Goal: Task Accomplishment & Management: Use online tool/utility

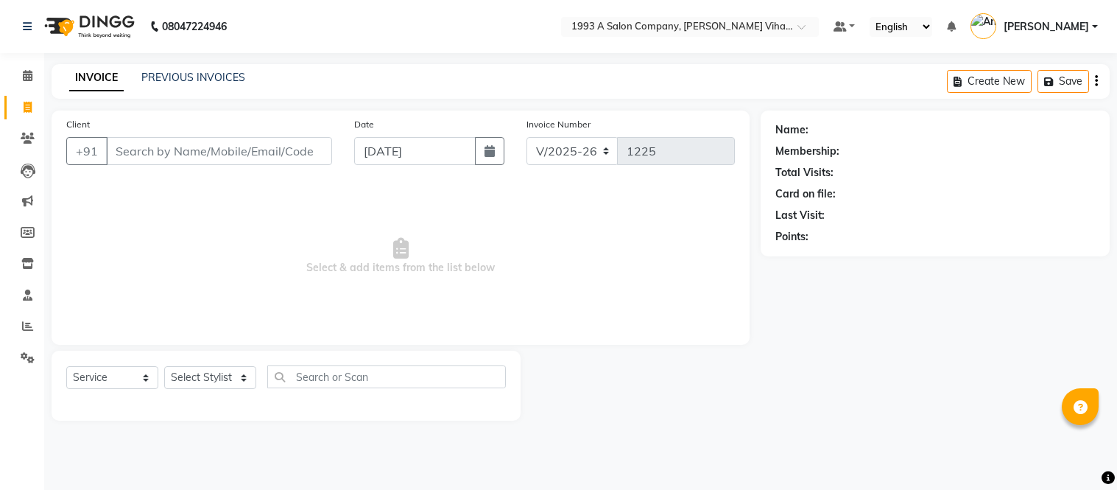
select select "4955"
select select "service"
click at [33, 138] on icon at bounding box center [28, 138] width 14 height 11
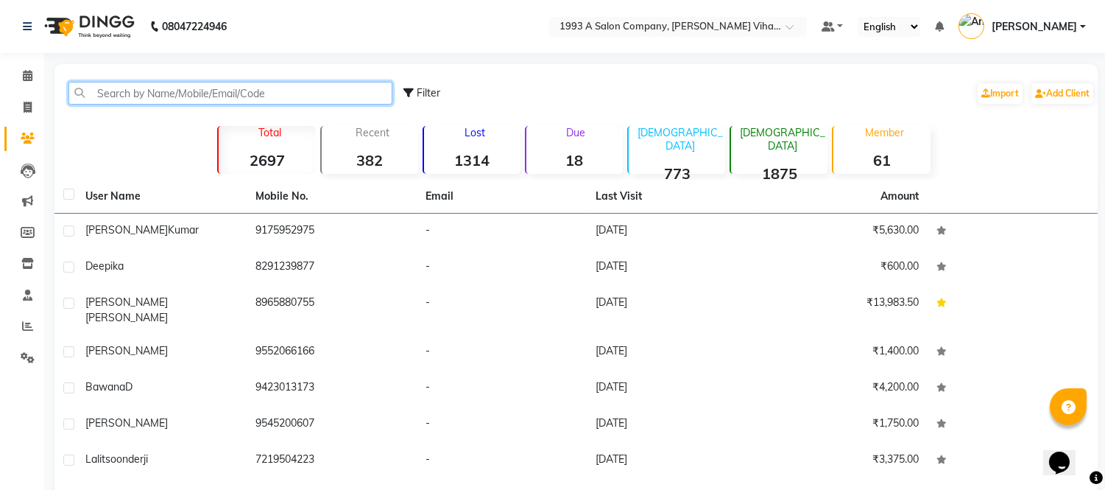
click at [200, 91] on input "text" at bounding box center [230, 93] width 324 height 23
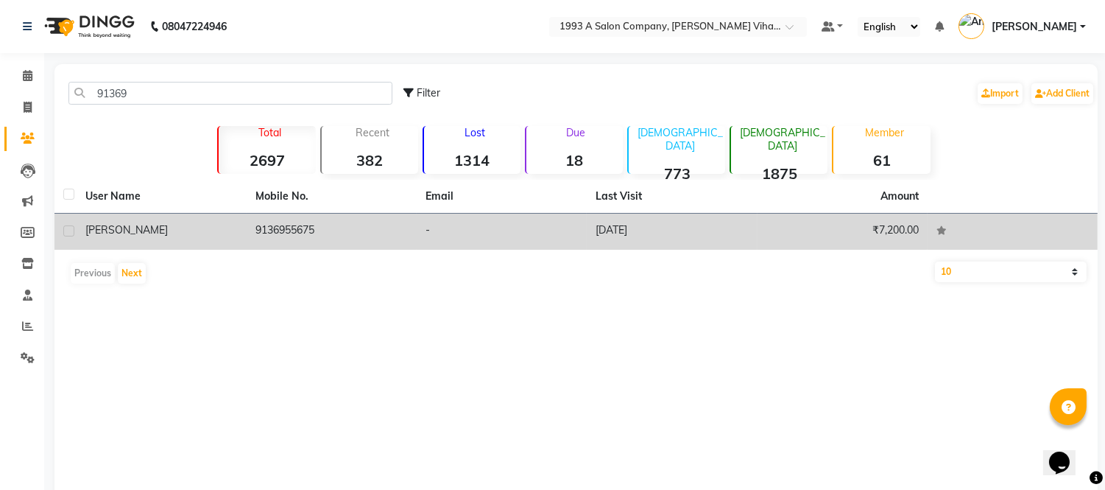
click at [267, 239] on td "9136955675" at bounding box center [332, 232] width 170 height 36
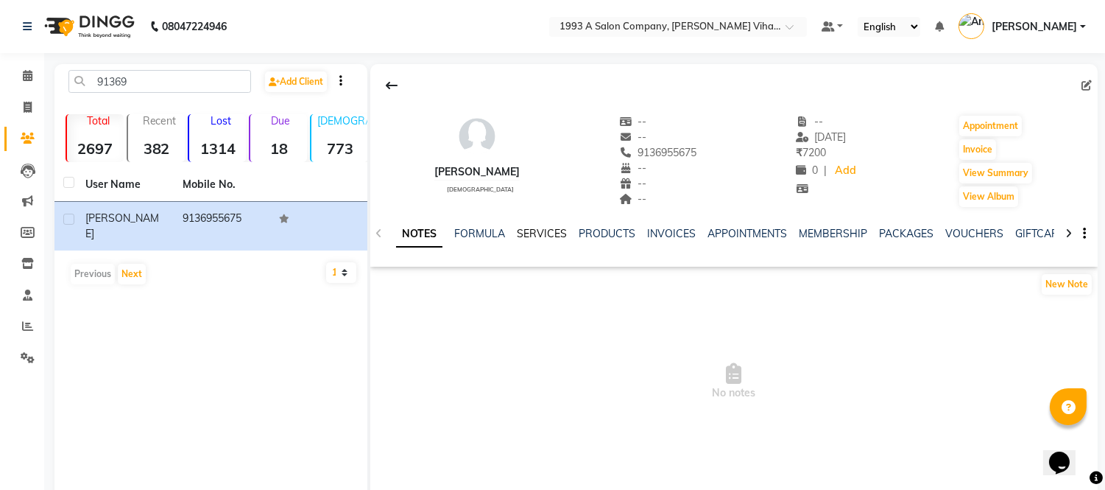
click at [530, 238] on link "SERVICES" at bounding box center [542, 233] width 50 height 13
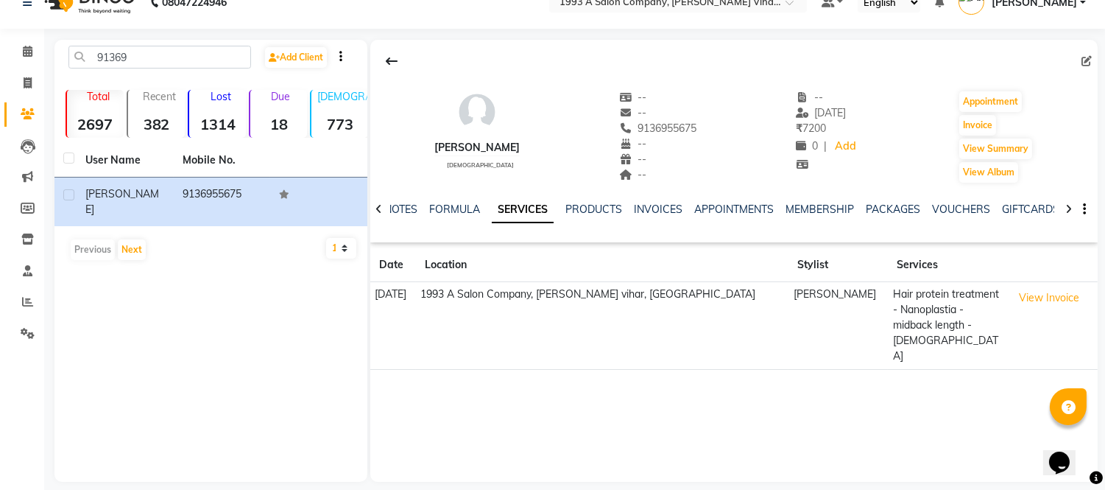
scroll to position [38, 0]
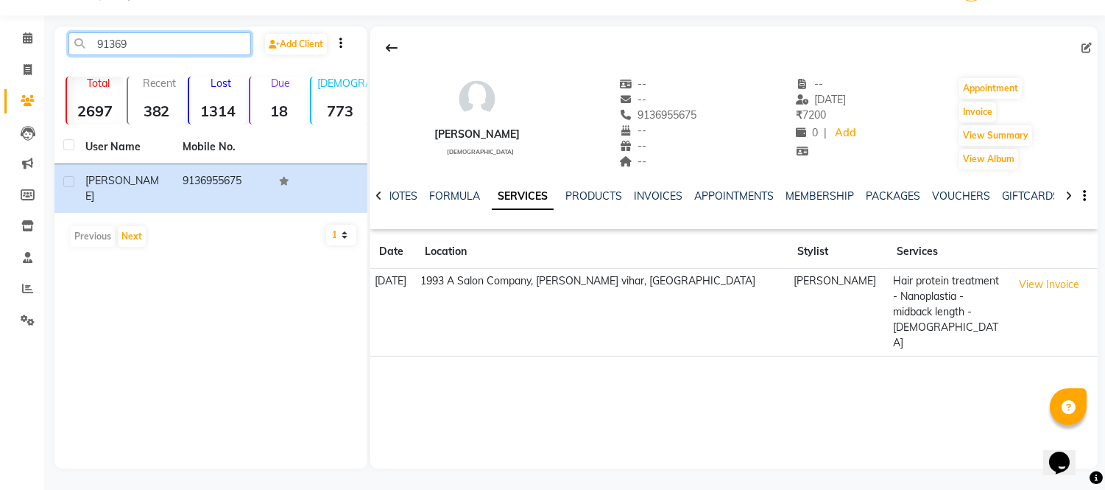
drag, startPoint x: 152, startPoint y: 42, endPoint x: 69, endPoint y: 49, distance: 82.7
click at [69, 49] on input "91369" at bounding box center [159, 43] width 183 height 23
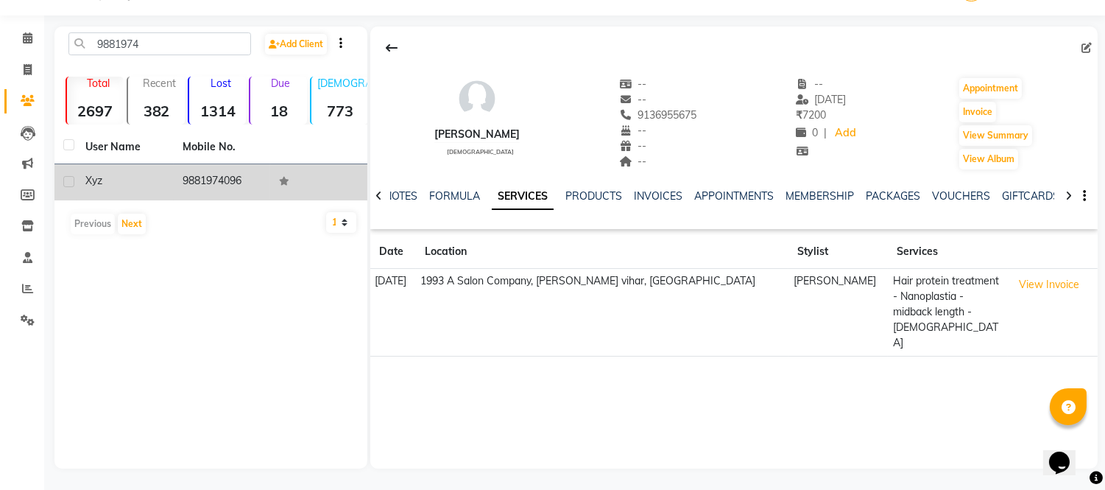
click at [227, 180] on td "9881974096" at bounding box center [222, 182] width 97 height 36
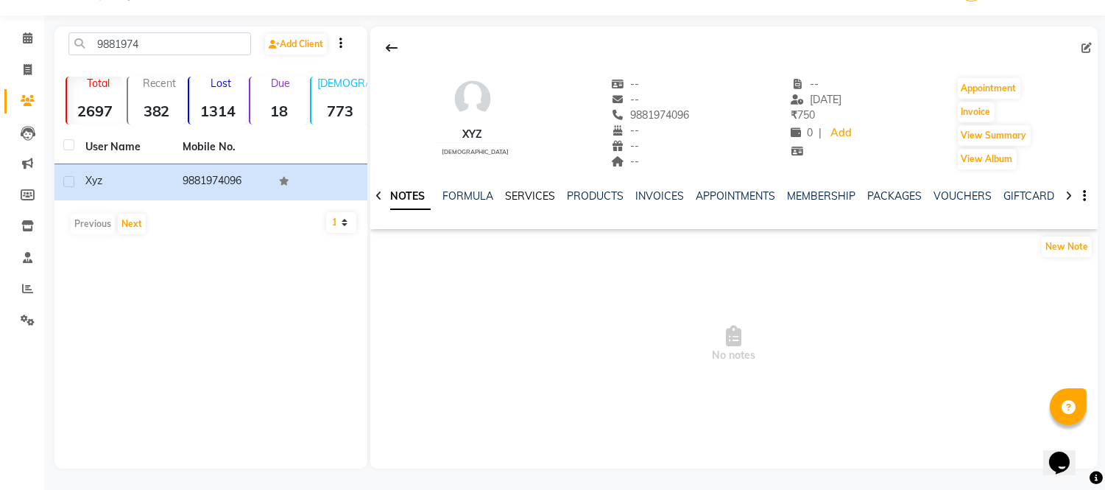
click at [508, 193] on link "SERVICES" at bounding box center [530, 195] width 50 height 13
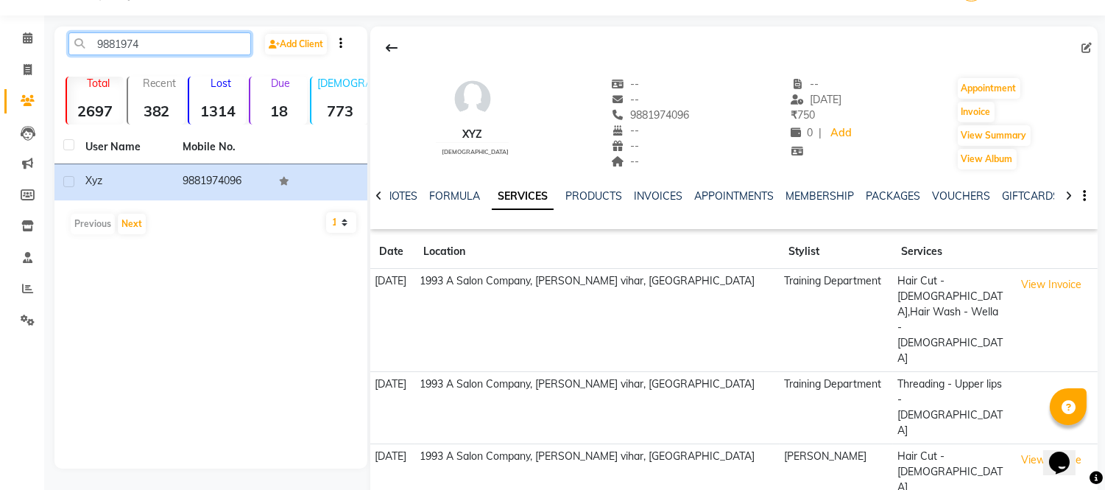
drag, startPoint x: 164, startPoint y: 42, endPoint x: 52, endPoint y: 55, distance: 112.7
click at [52, 55] on main "9881974 Add Client Total 2697 Recent 382 Lost 1314 Due 18 [DEMOGRAPHIC_DATA] 77…" at bounding box center [574, 280] width 1061 height 507
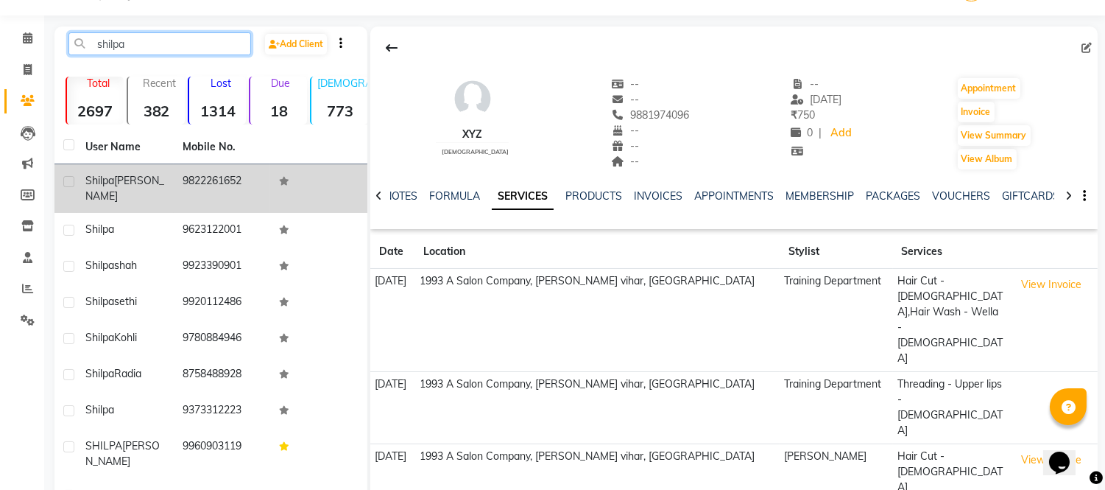
type input "shilpa"
click at [219, 175] on td "9822261652" at bounding box center [222, 188] width 97 height 49
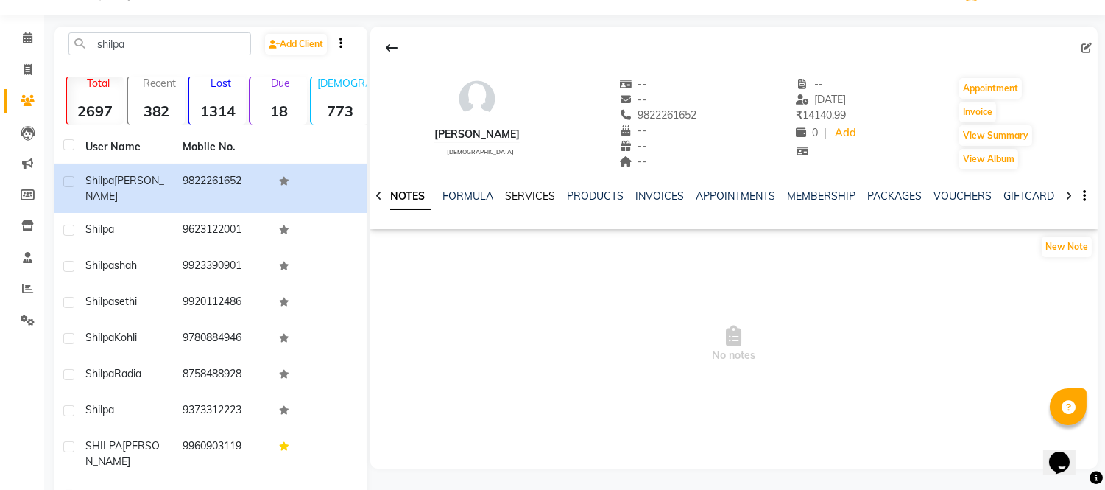
click at [538, 194] on link "SERVICES" at bounding box center [530, 195] width 50 height 13
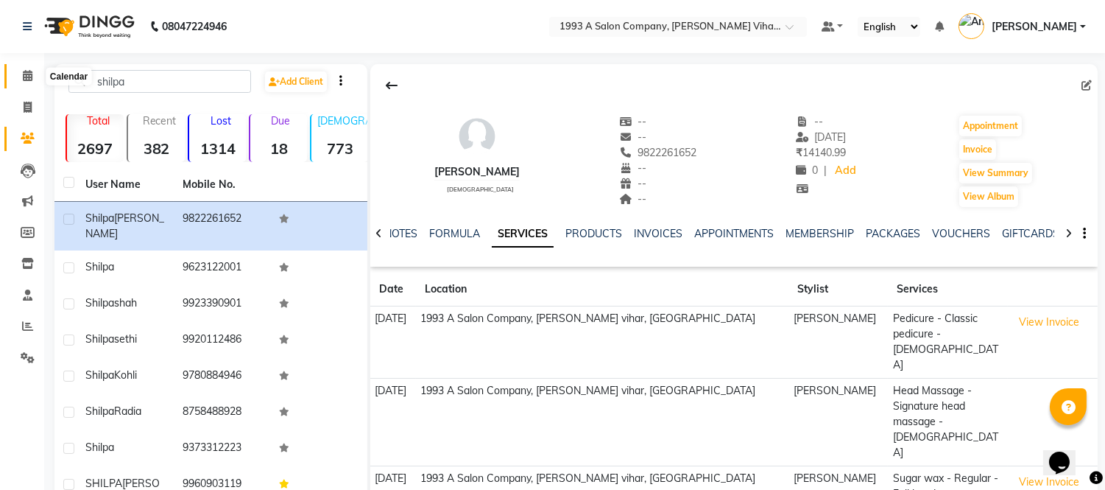
click at [23, 77] on icon at bounding box center [28, 75] width 10 height 11
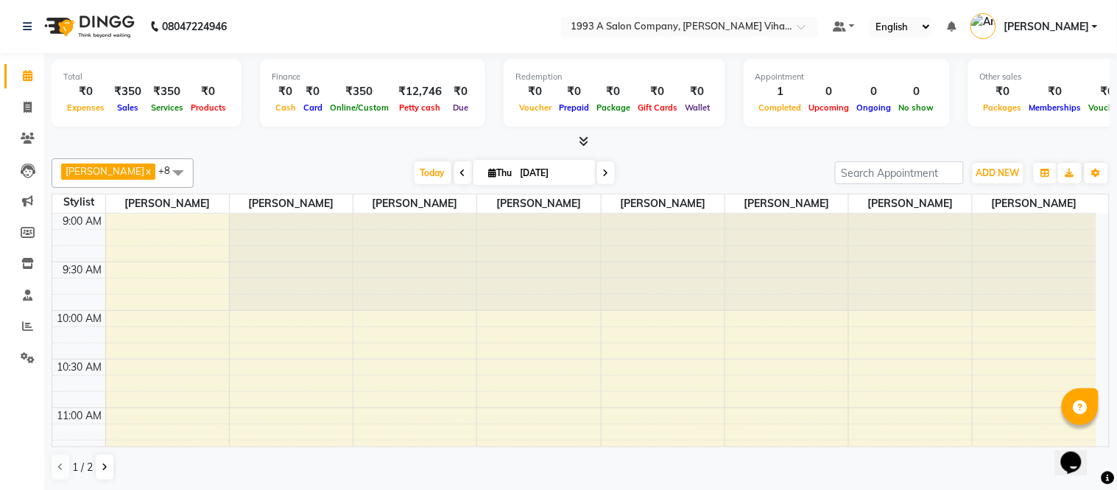
click at [586, 143] on icon at bounding box center [584, 140] width 10 height 11
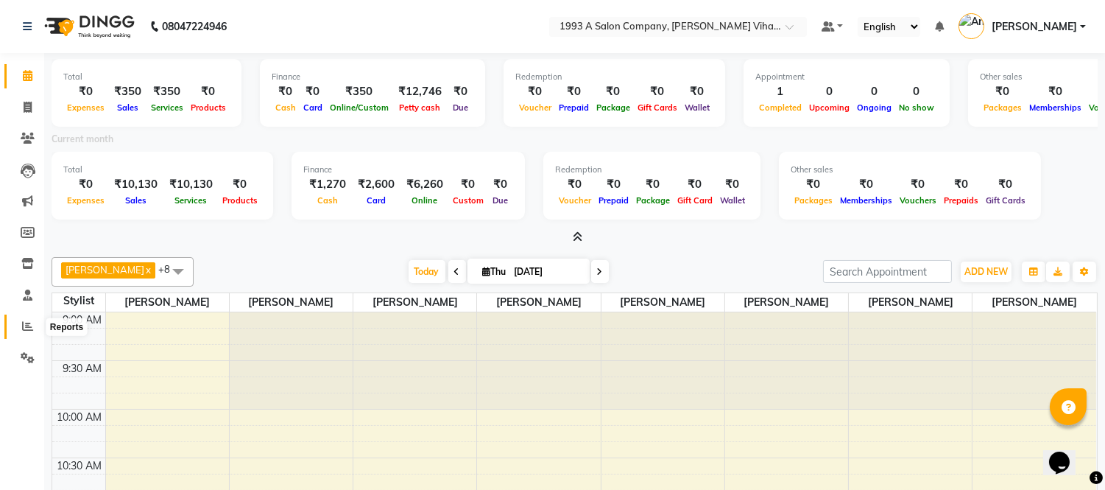
click at [17, 327] on span at bounding box center [28, 326] width 26 height 17
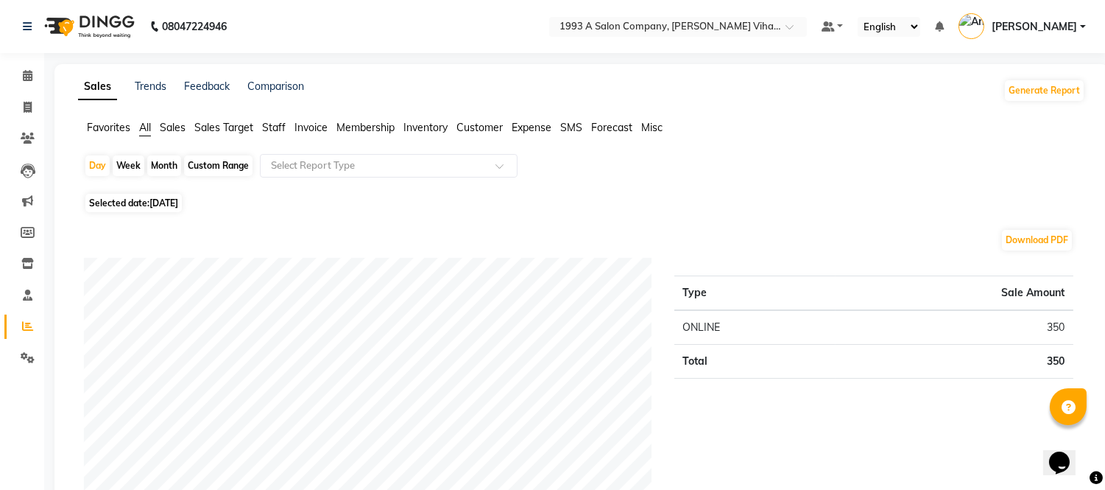
click at [218, 158] on div "Custom Range" at bounding box center [218, 165] width 68 height 21
select select "9"
select select "2025"
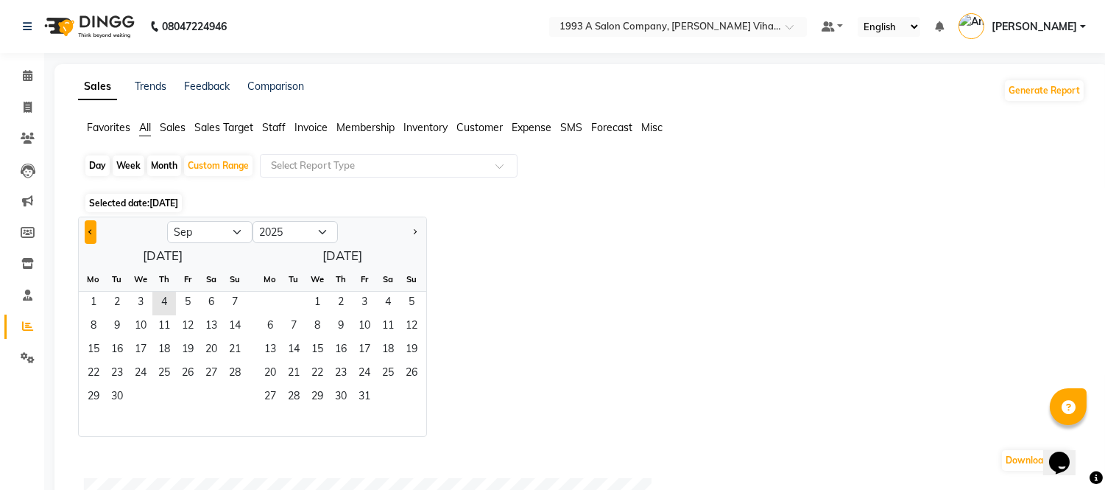
click at [88, 232] on button "Previous month" at bounding box center [91, 232] width 12 height 24
select select "8"
click at [186, 306] on span "1" at bounding box center [188, 304] width 24 height 24
click at [99, 320] on span "4" at bounding box center [94, 327] width 24 height 24
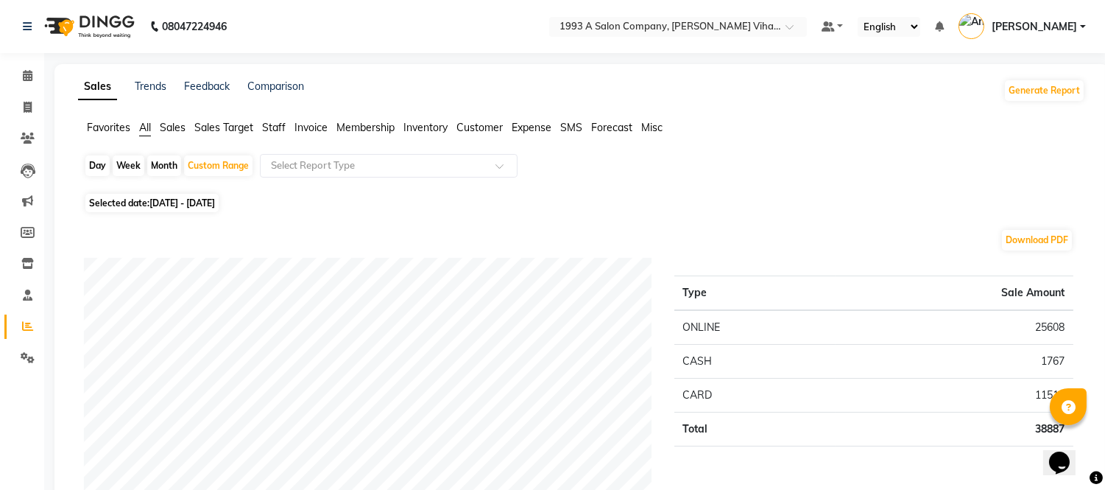
click at [200, 203] on span "[DATE] - [DATE]" at bounding box center [182, 202] width 66 height 11
select select "8"
select select "2025"
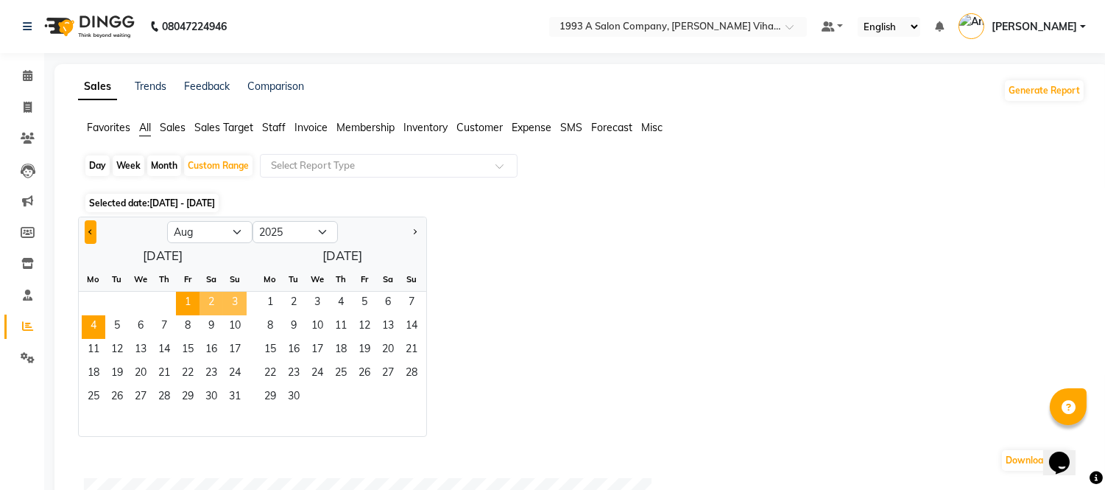
click at [93, 230] on span "Previous month" at bounding box center [90, 230] width 5 height 5
select select "7"
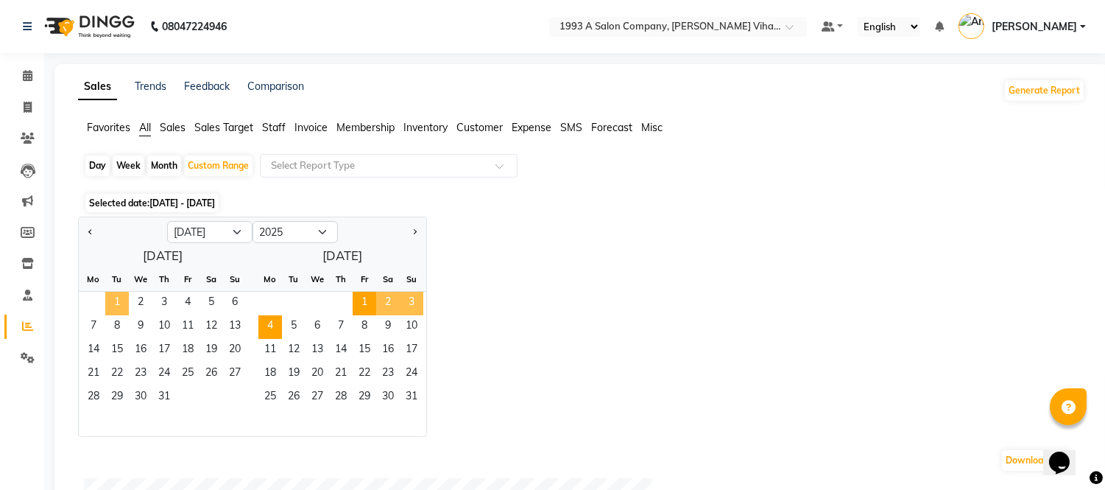
click at [124, 306] on div "1 2 3 4 5 6" at bounding box center [163, 304] width 168 height 24
click at [122, 306] on span "1" at bounding box center [117, 304] width 24 height 24
click at [185, 305] on span "4" at bounding box center [188, 304] width 24 height 24
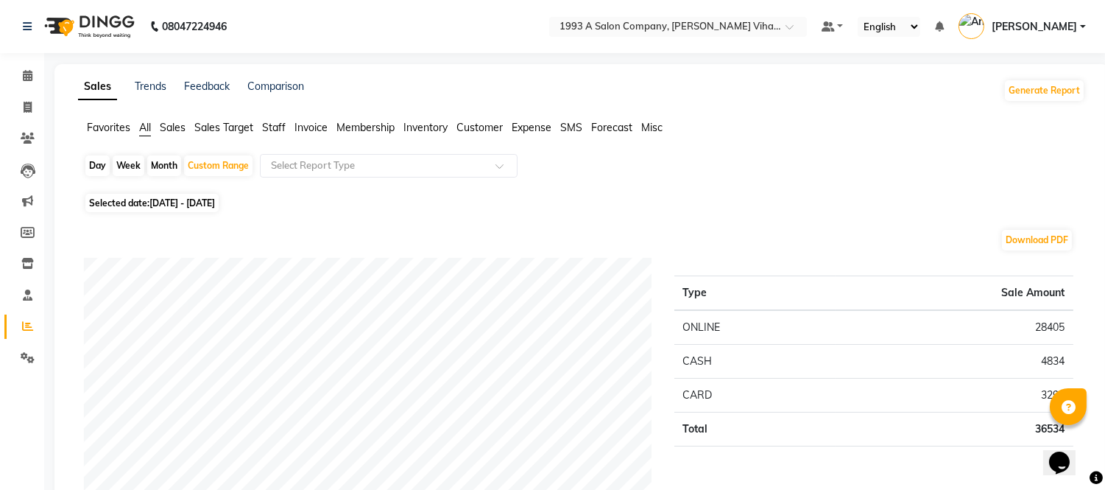
click at [127, 210] on span "Selected date: [DATE] - [DATE]" at bounding box center [151, 203] width 133 height 18
select select "7"
select select "2025"
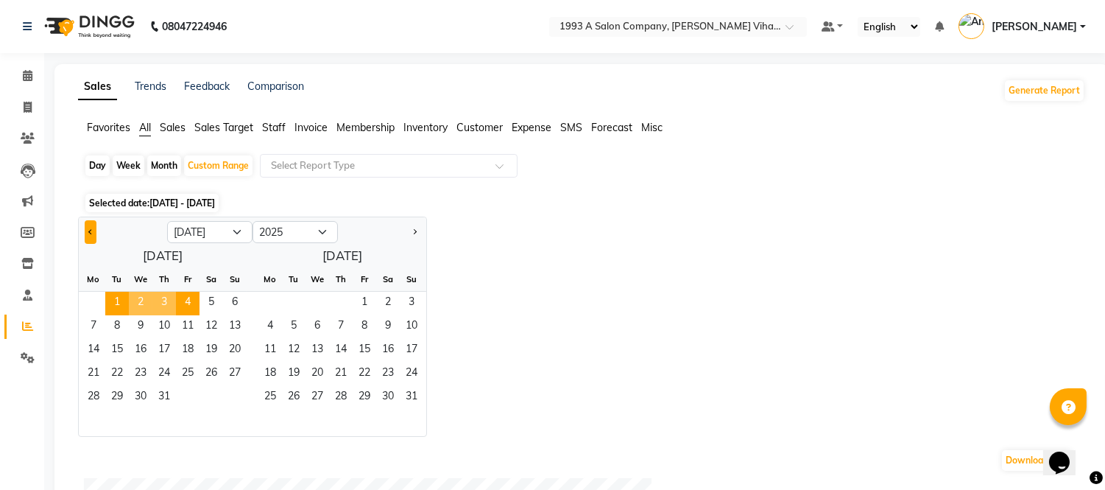
click at [89, 230] on span "Previous month" at bounding box center [90, 230] width 5 height 5
select select "6"
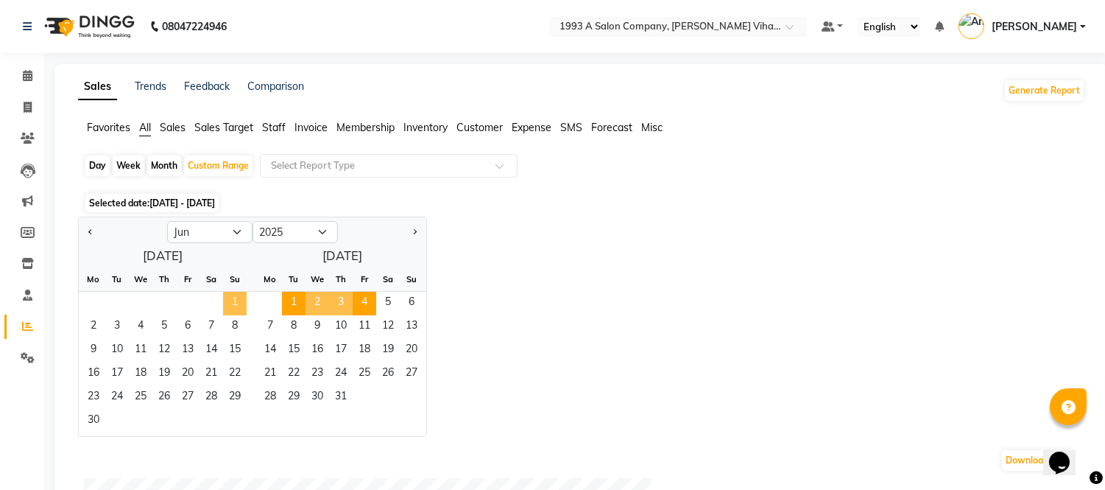
click at [239, 297] on span "1" at bounding box center [235, 304] width 24 height 24
click at [138, 322] on span "4" at bounding box center [141, 327] width 24 height 24
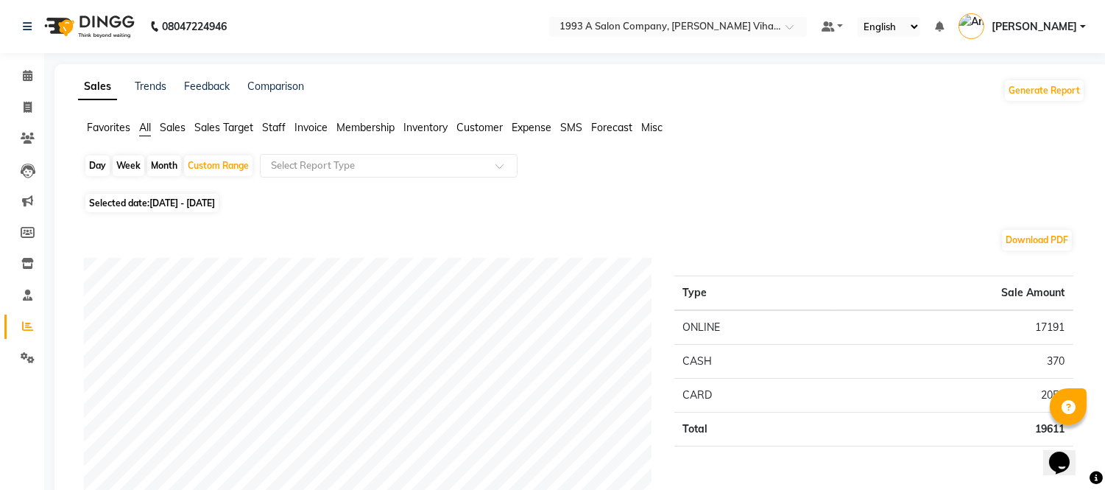
click at [199, 199] on span "[DATE] - [DATE]" at bounding box center [182, 202] width 66 height 11
select select "6"
select select "2025"
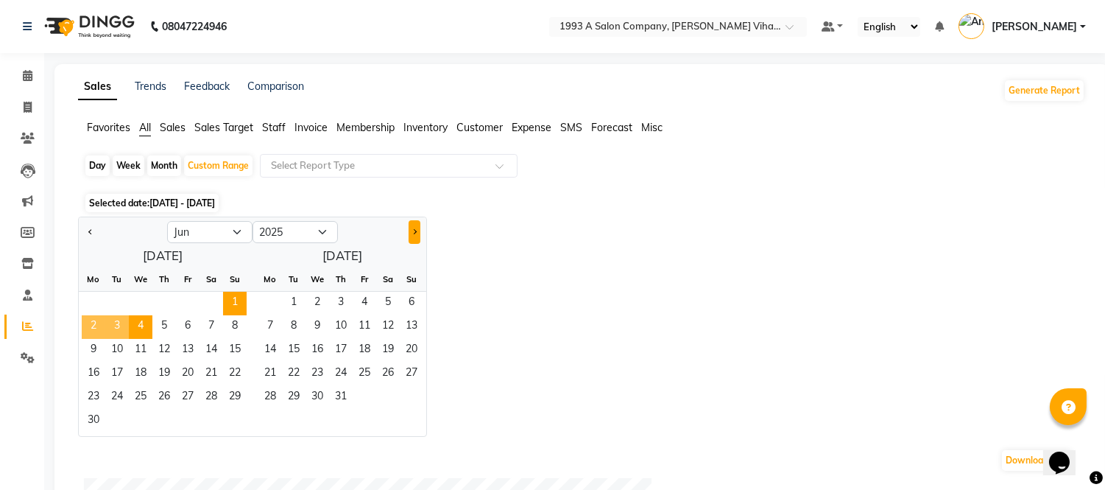
click at [415, 224] on button "Next month" at bounding box center [415, 232] width 12 height 24
select select "9"
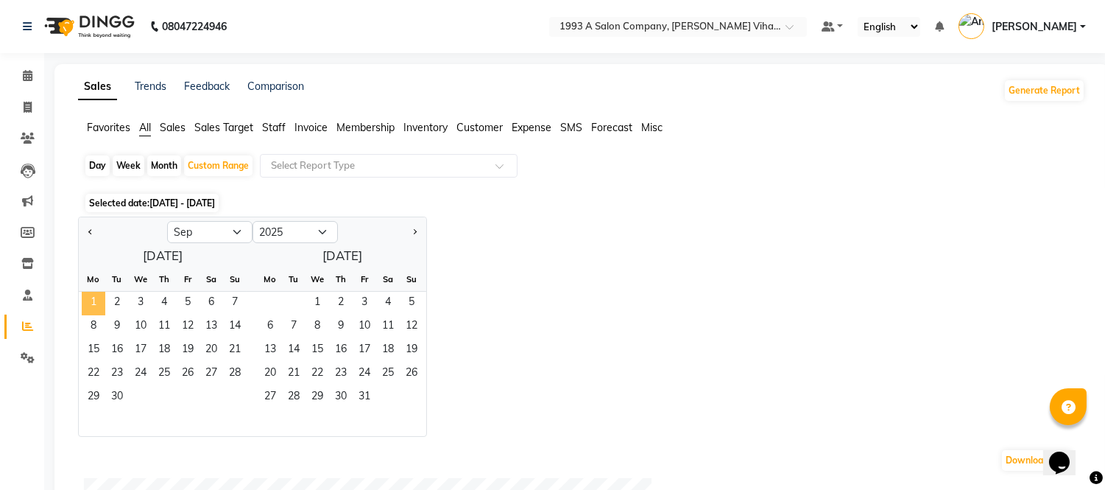
click at [101, 302] on span "1" at bounding box center [94, 304] width 24 height 24
click at [165, 300] on span "4" at bounding box center [164, 304] width 24 height 24
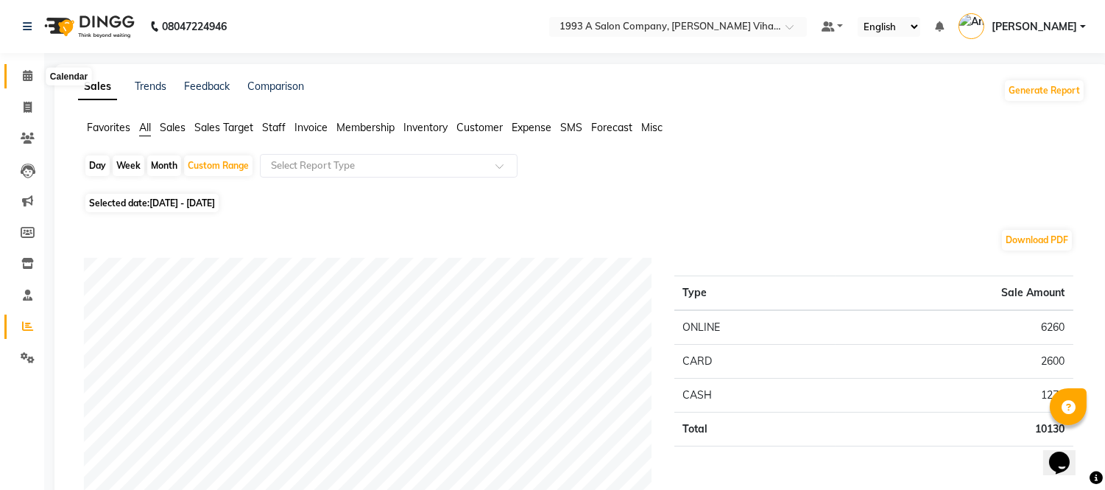
click at [27, 75] on icon at bounding box center [28, 75] width 10 height 11
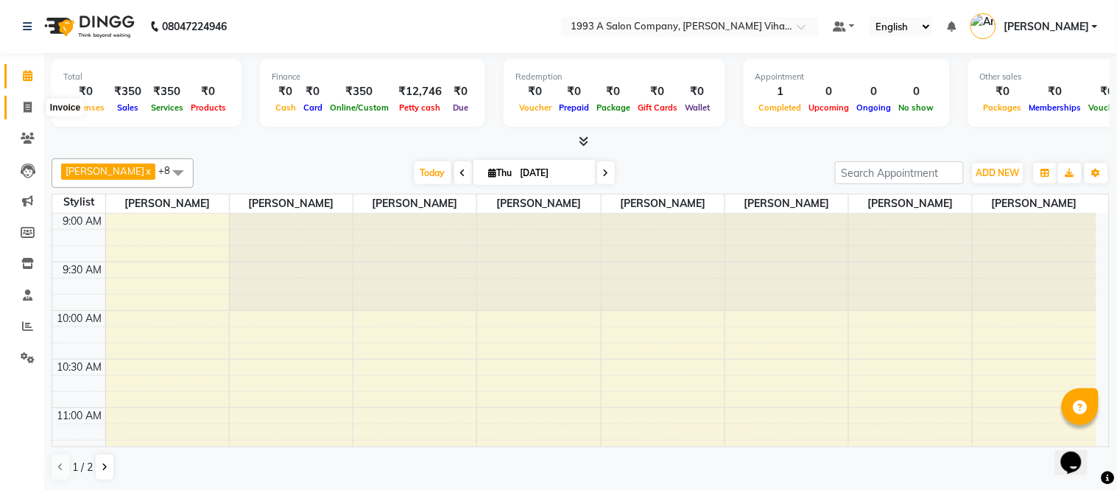
click at [24, 105] on icon at bounding box center [28, 107] width 8 height 11
select select "4955"
select select "service"
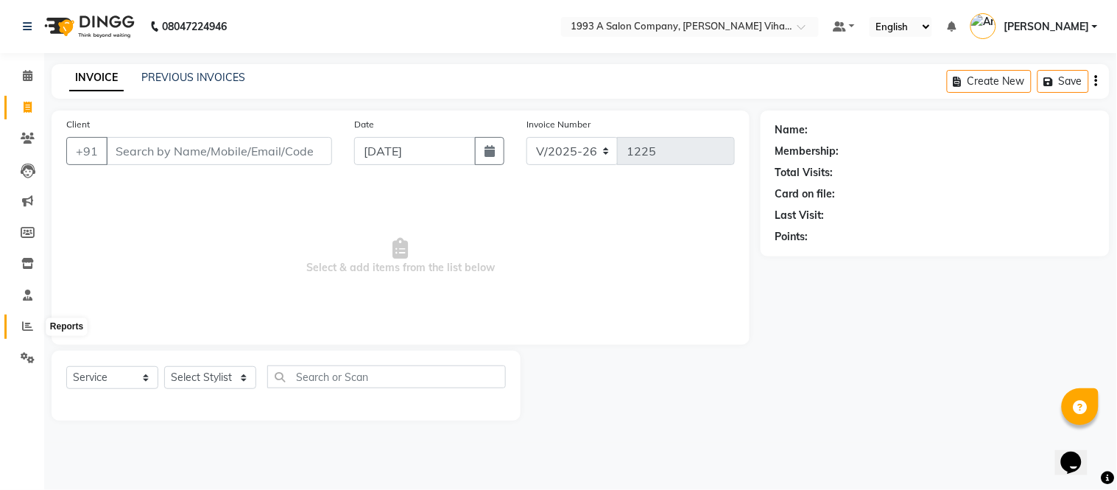
click at [30, 319] on span at bounding box center [28, 326] width 26 height 17
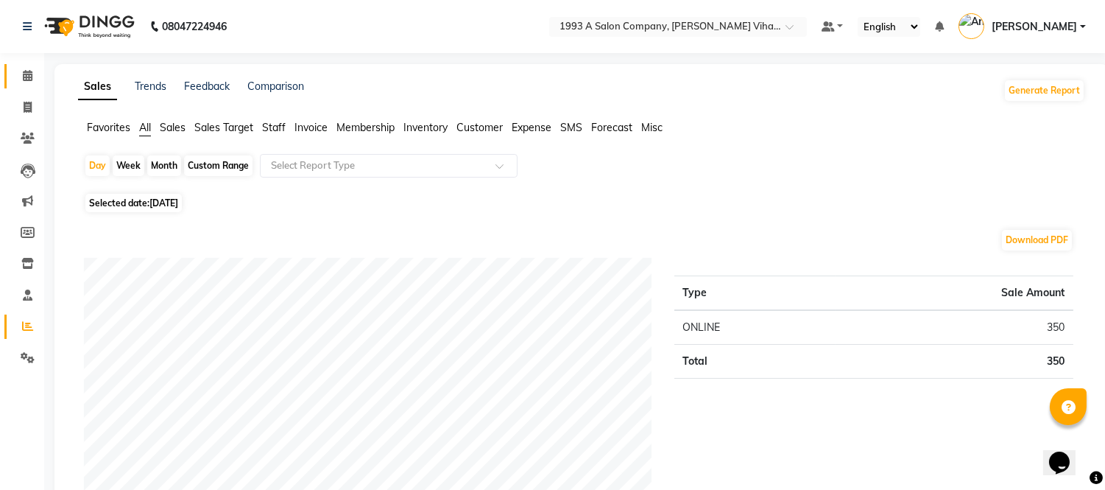
click at [19, 85] on link "Calendar" at bounding box center [21, 76] width 35 height 24
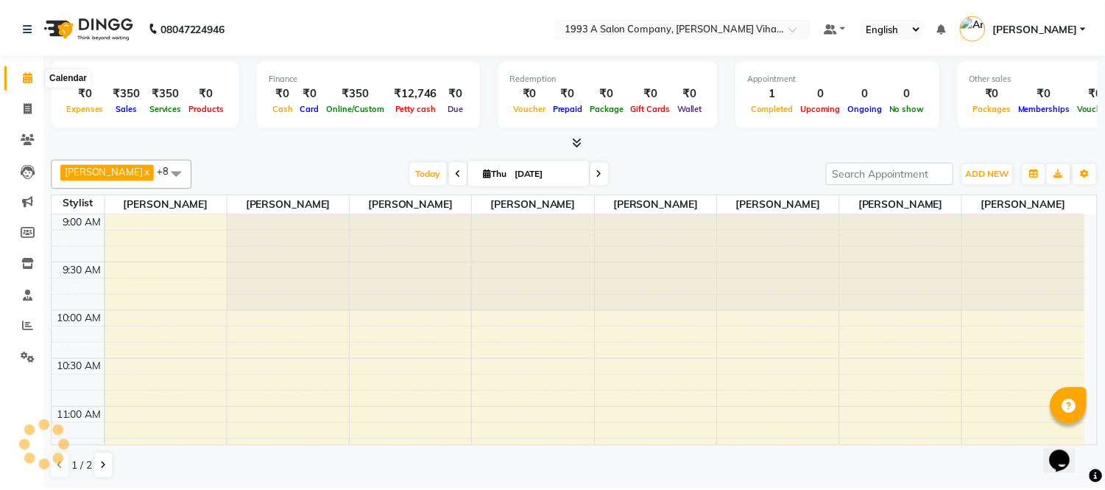
scroll to position [489, 0]
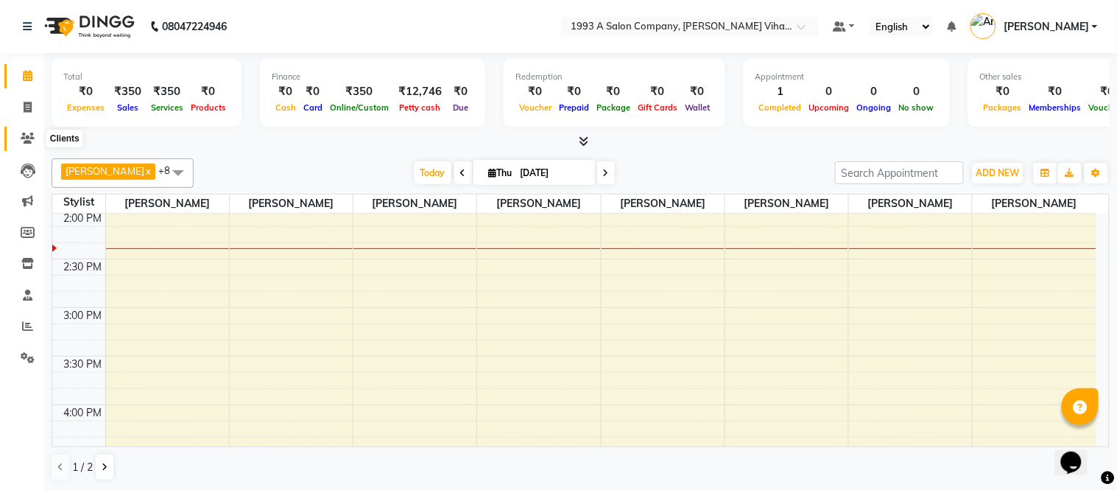
click at [32, 138] on icon at bounding box center [28, 138] width 14 height 11
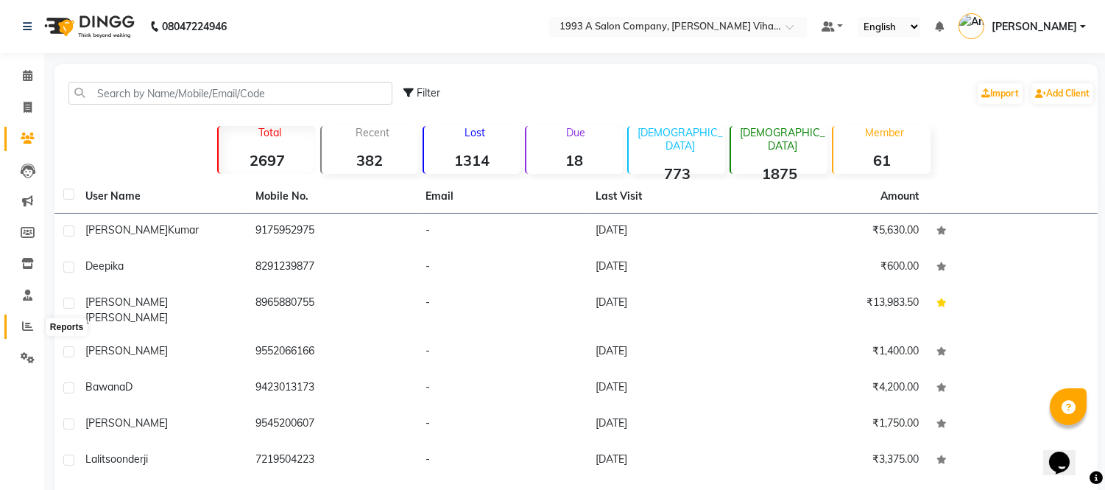
click at [19, 318] on span at bounding box center [28, 326] width 26 height 17
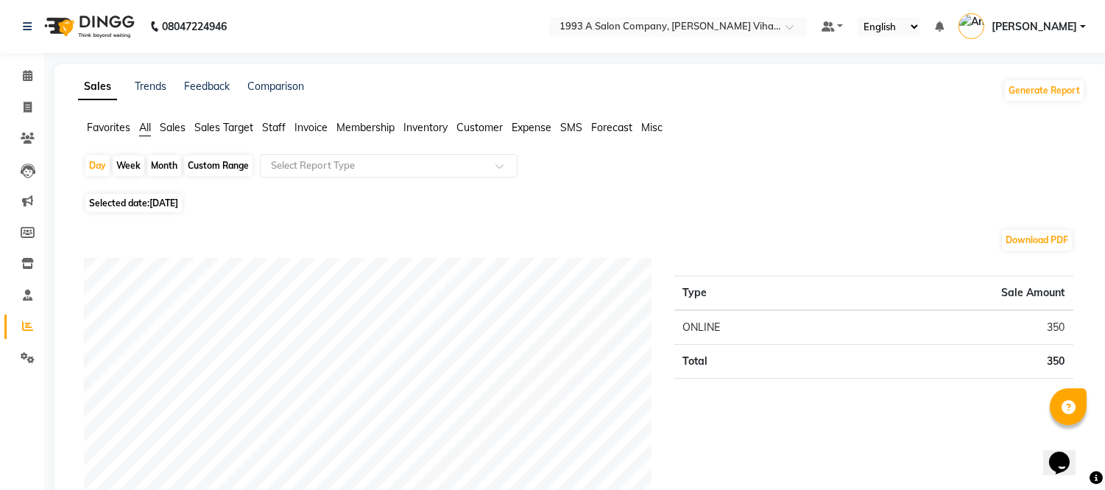
click at [159, 170] on div "Month" at bounding box center [164, 165] width 34 height 21
select select "9"
select select "2025"
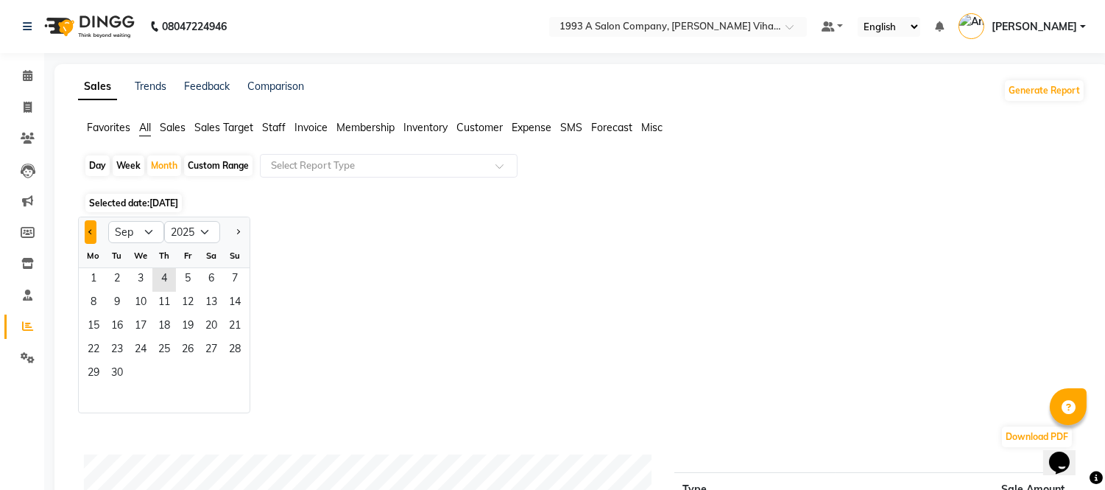
click at [88, 230] on span "Previous month" at bounding box center [90, 230] width 5 height 5
select select "8"
click at [196, 278] on span "1" at bounding box center [188, 280] width 24 height 24
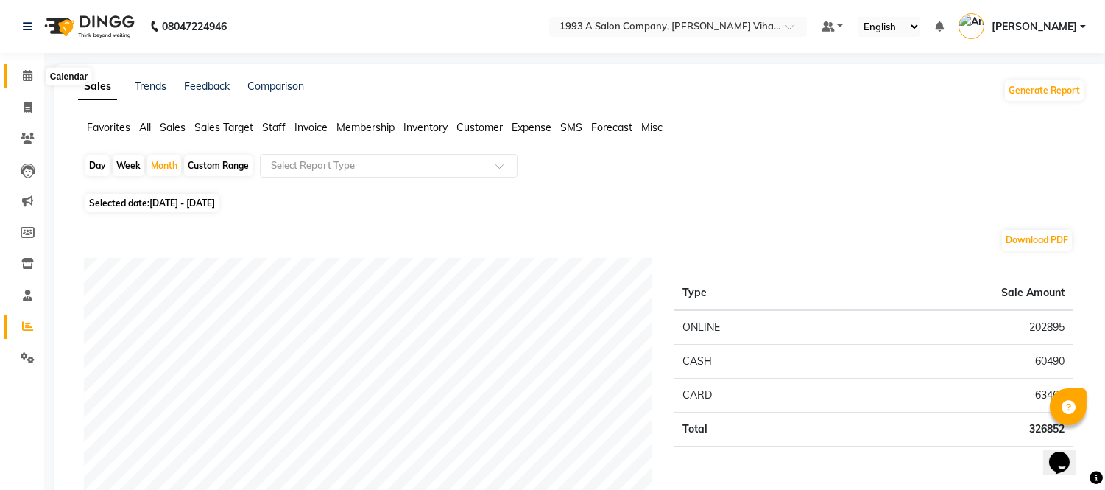
click at [25, 71] on icon at bounding box center [28, 75] width 10 height 11
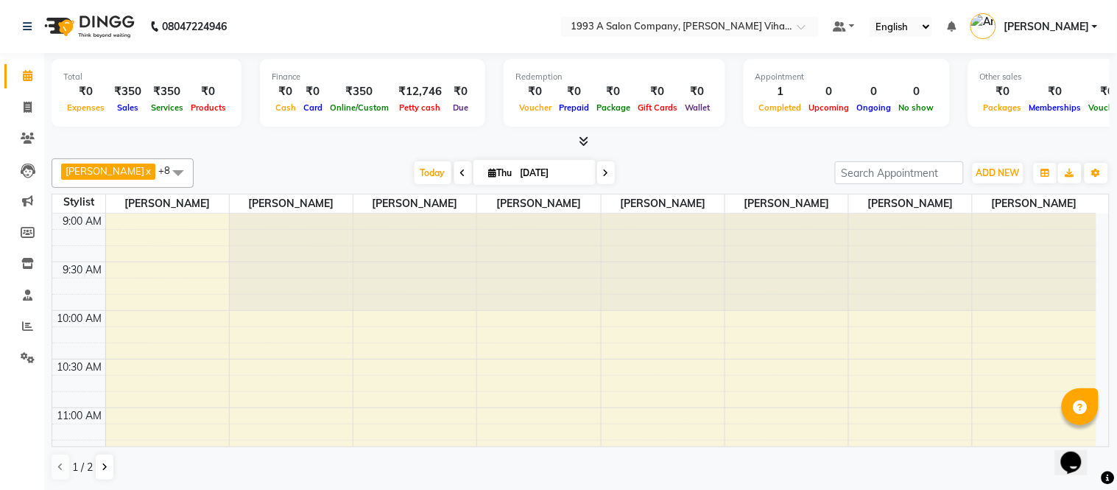
click at [584, 145] on icon at bounding box center [584, 140] width 10 height 11
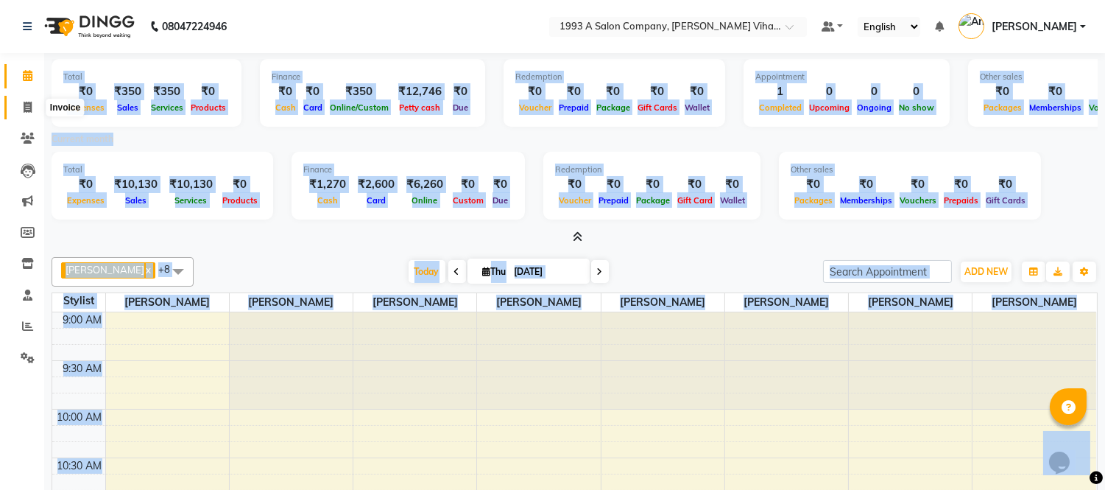
click at [30, 108] on icon at bounding box center [28, 107] width 8 height 11
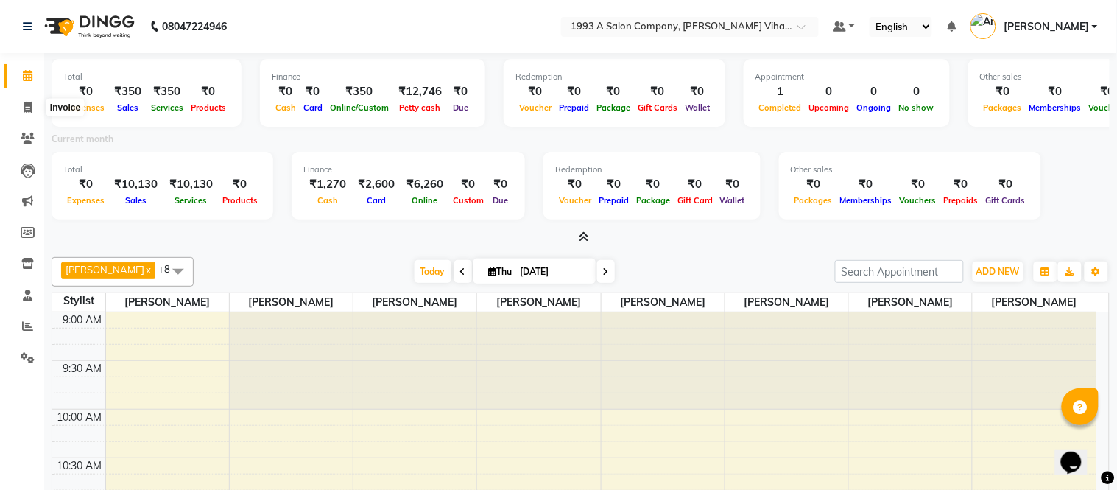
select select "service"
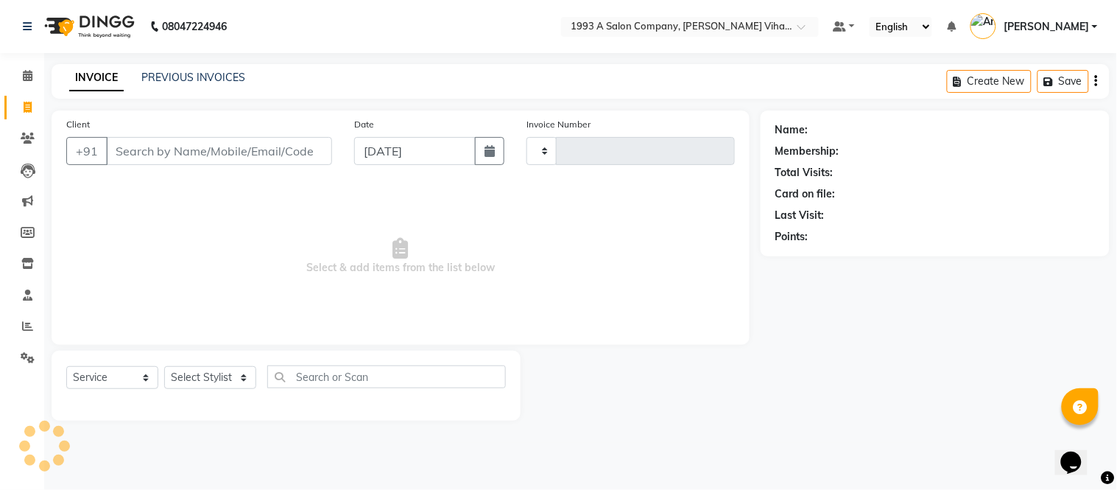
type input "1225"
click at [200, 162] on input "Client" at bounding box center [219, 151] width 226 height 28
select select "4955"
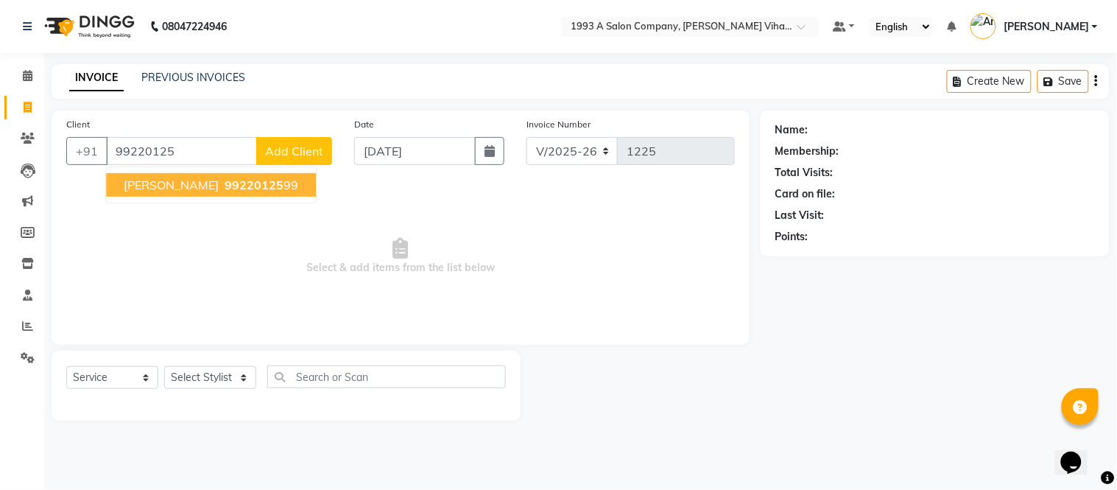
click at [222, 181] on ngb-highlight "99220125 99" at bounding box center [260, 184] width 77 height 15
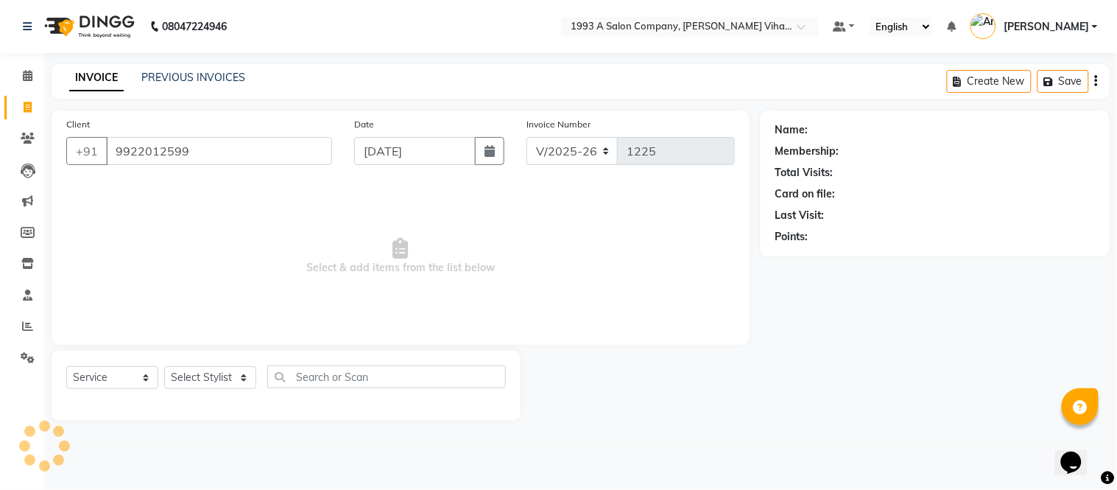
type input "9922012599"
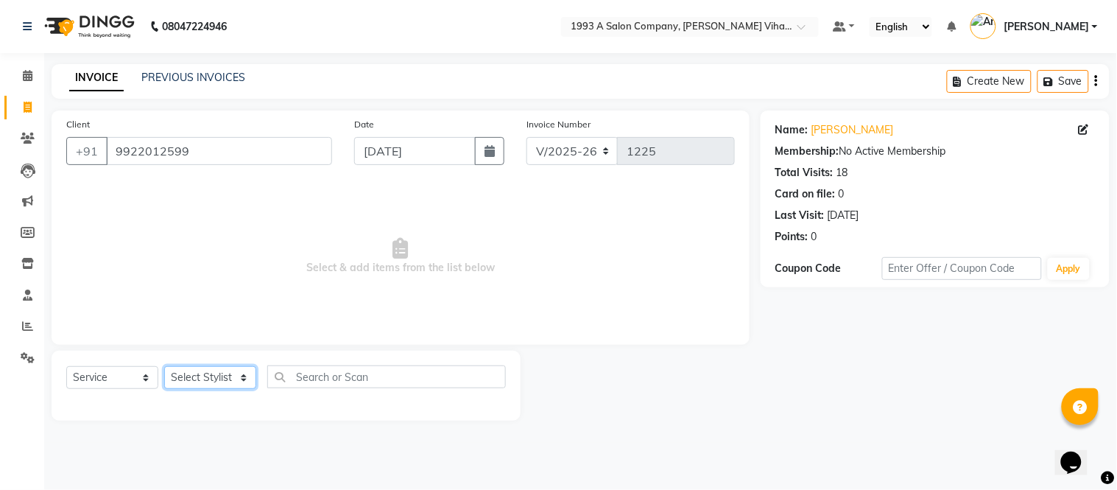
click at [209, 380] on select "Select Stylist [PERSON_NAME] Bhakti [PERSON_NAME] [PERSON_NAME] [PERSON_NAME] […" at bounding box center [210, 377] width 92 height 23
select select "59137"
click at [164, 367] on select "Select Stylist [PERSON_NAME] Bhakti [PERSON_NAME] [PERSON_NAME] [PERSON_NAME] […" at bounding box center [210, 377] width 92 height 23
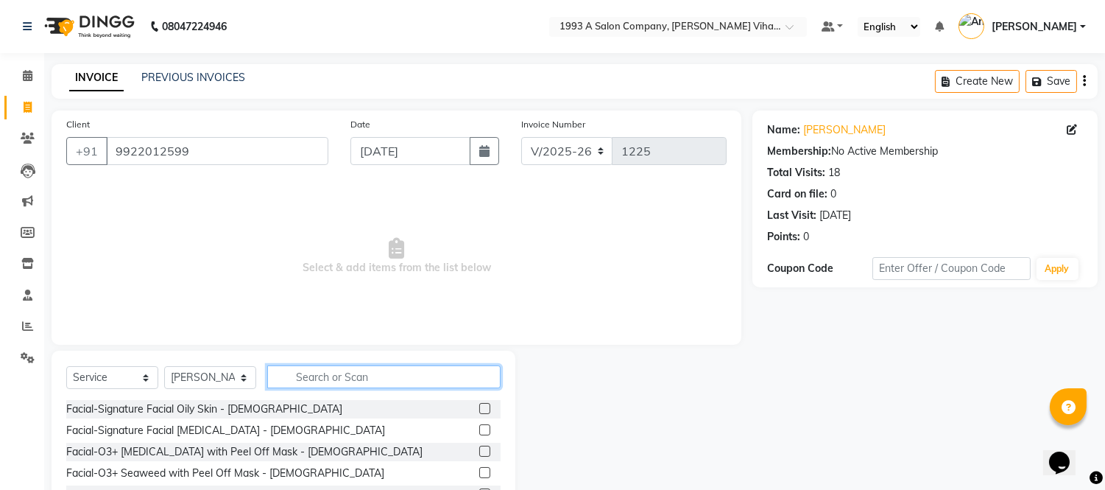
click at [331, 381] on input "text" at bounding box center [383, 376] width 233 height 23
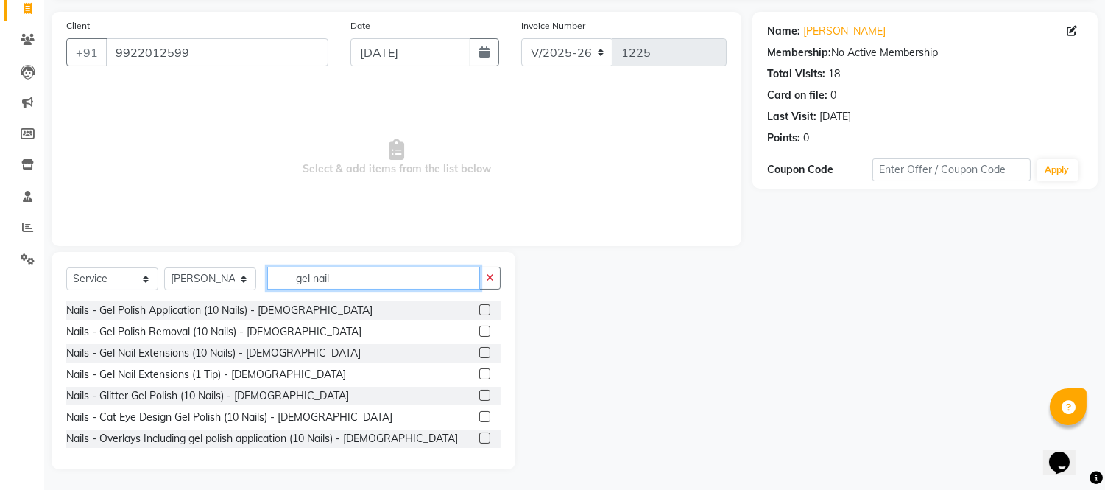
scroll to position [99, 0]
type input "gel nail"
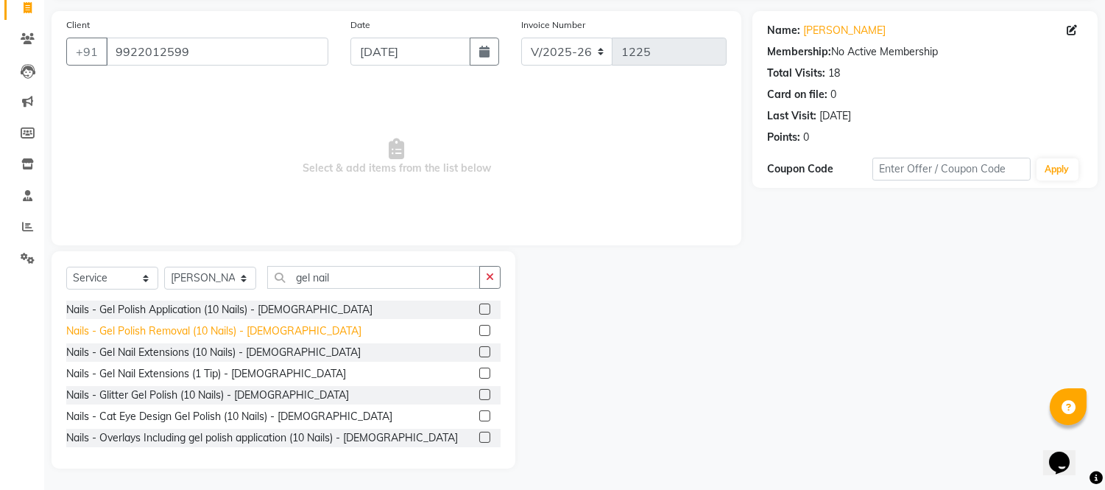
click at [209, 332] on div "Nails - Gel Polish Removal (10 Nails) - [DEMOGRAPHIC_DATA]" at bounding box center [213, 330] width 295 height 15
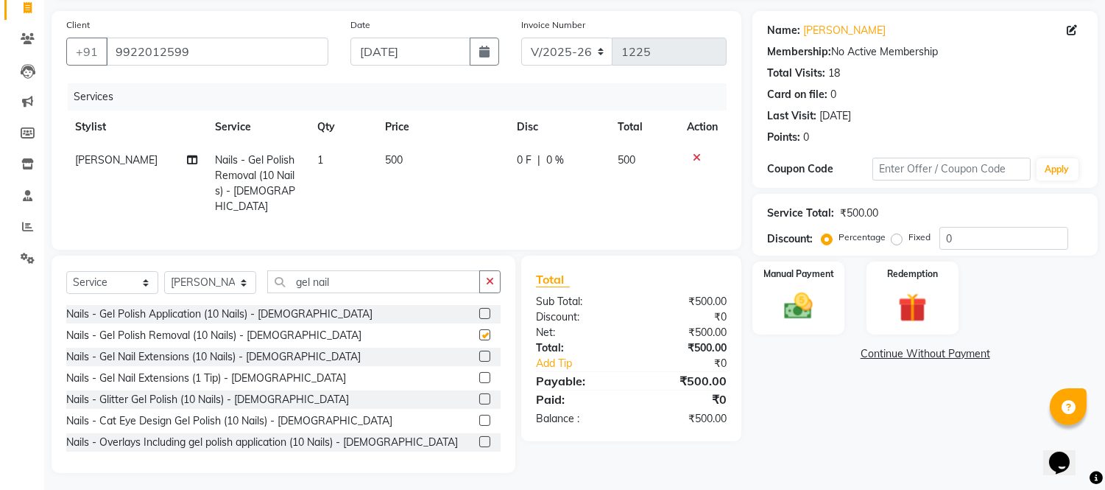
checkbox input "false"
click at [798, 297] on img at bounding box center [799, 306] width 49 height 35
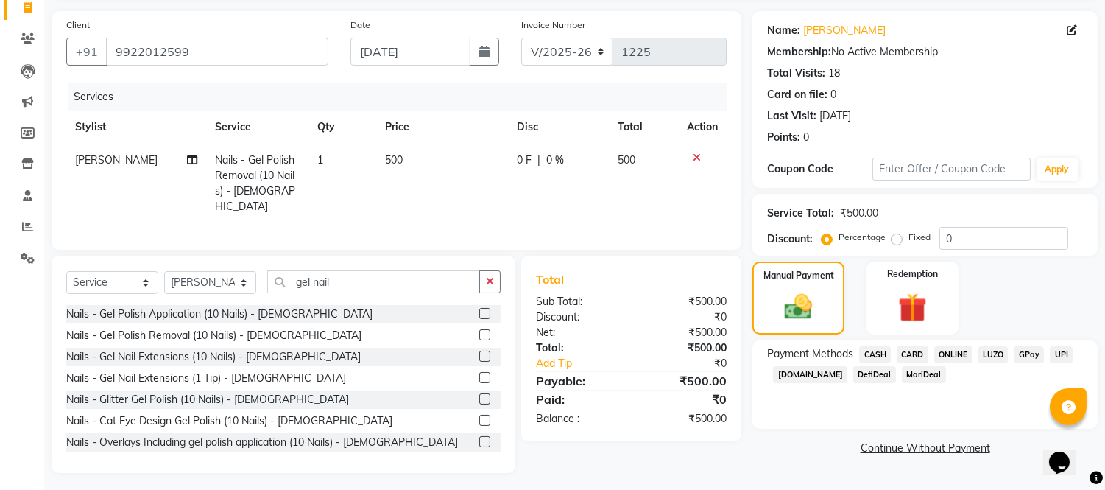
click at [881, 352] on span "CASH" at bounding box center [875, 354] width 32 height 17
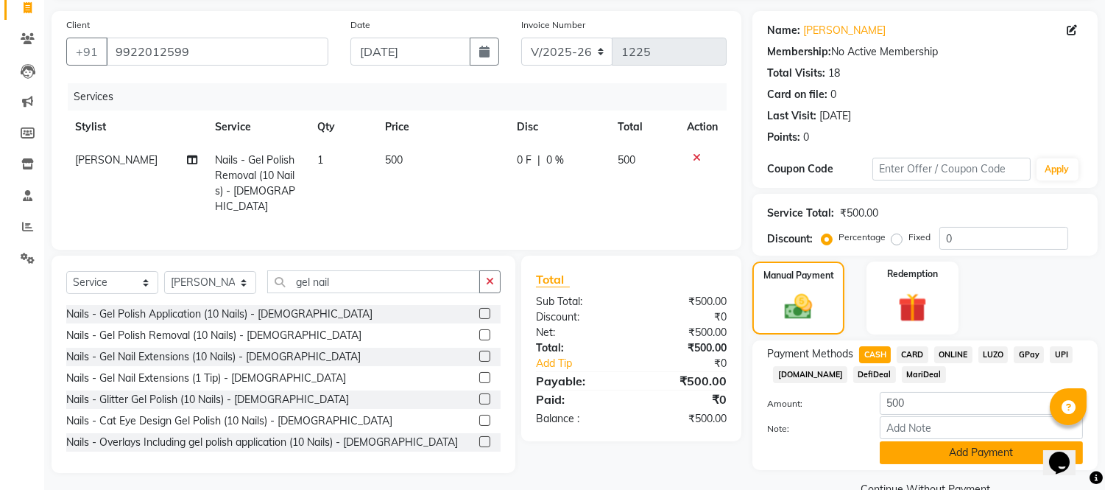
click at [962, 444] on button "Add Payment" at bounding box center [981, 452] width 203 height 23
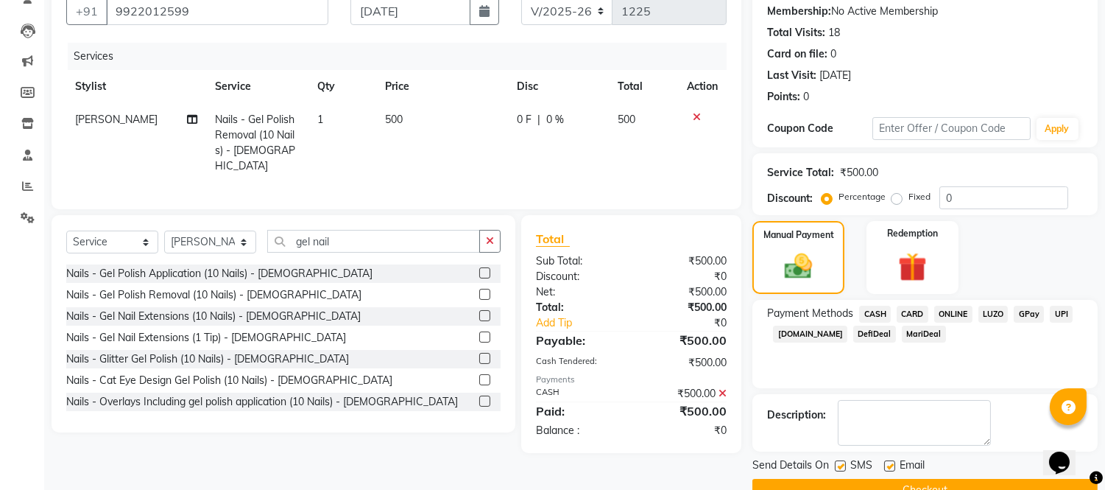
scroll to position [172, 0]
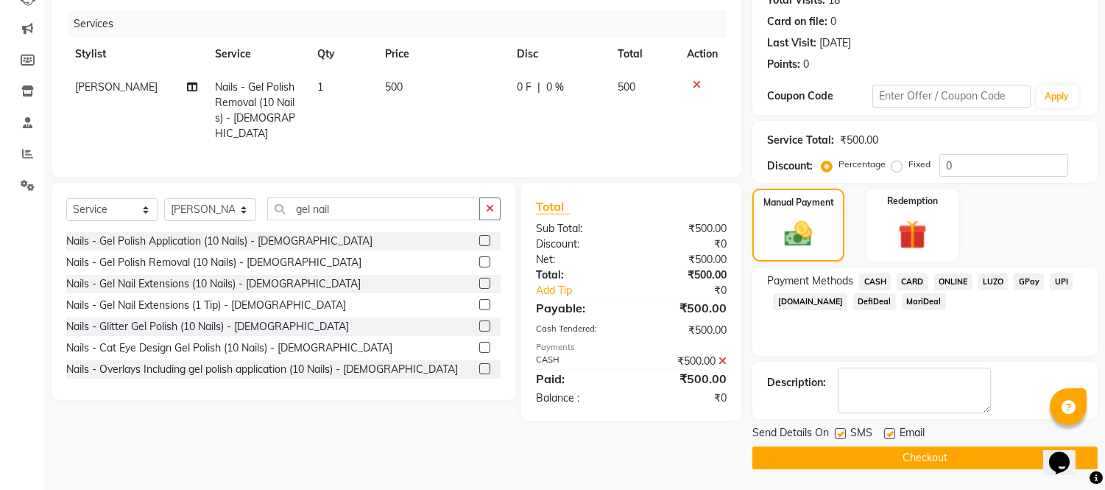
click at [870, 451] on button "Checkout" at bounding box center [925, 457] width 345 height 23
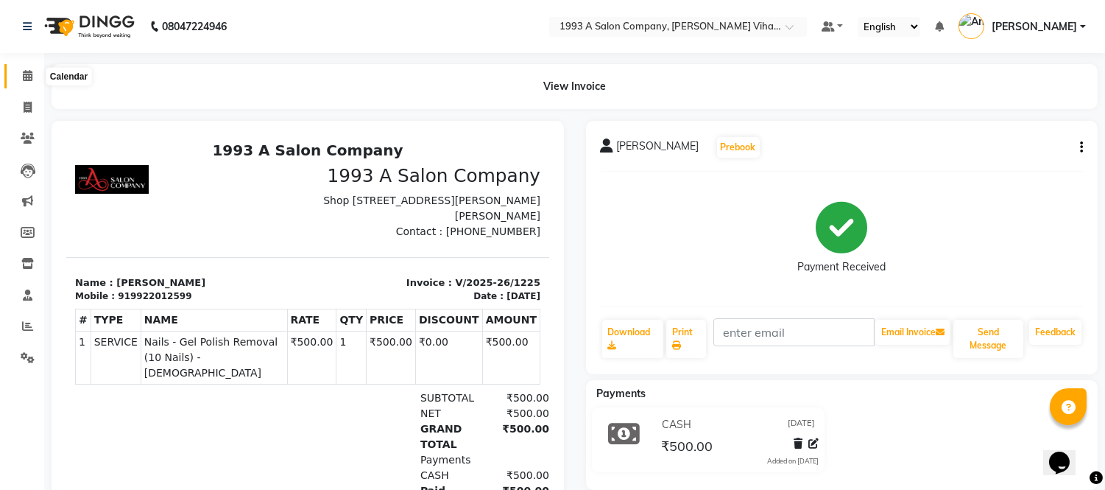
click at [29, 71] on icon at bounding box center [28, 75] width 10 height 11
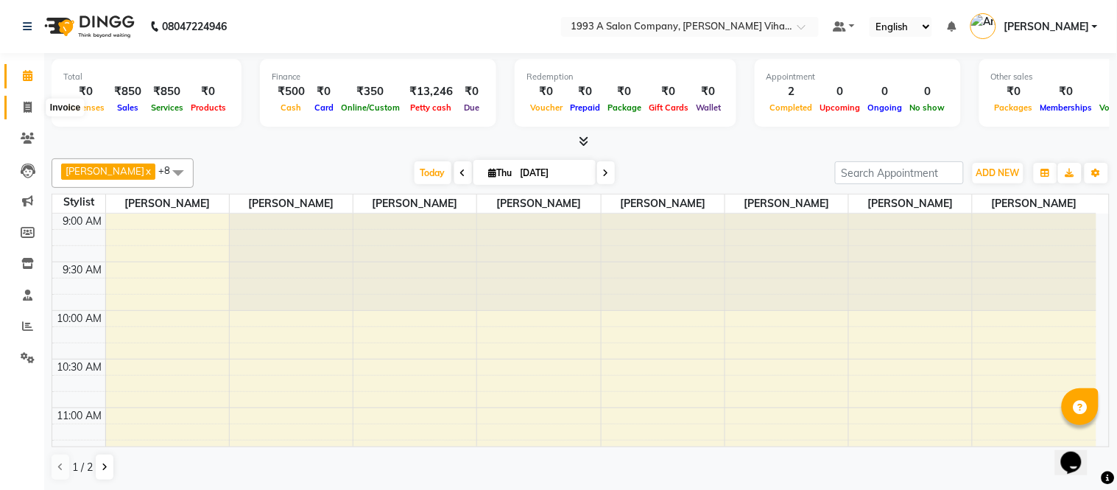
click at [29, 105] on icon at bounding box center [28, 107] width 8 height 11
select select "service"
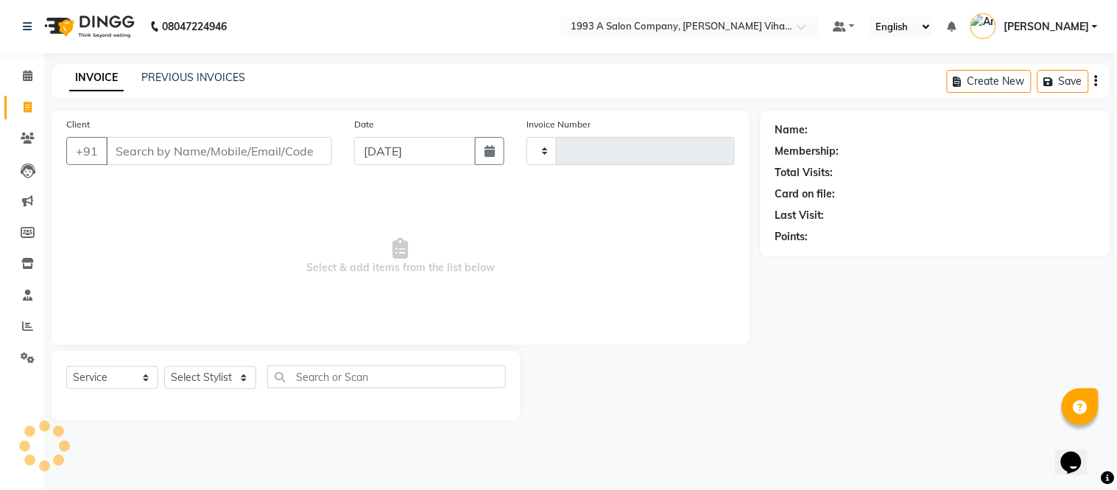
type input "1226"
select select "4955"
click at [33, 135] on span at bounding box center [28, 138] width 26 height 17
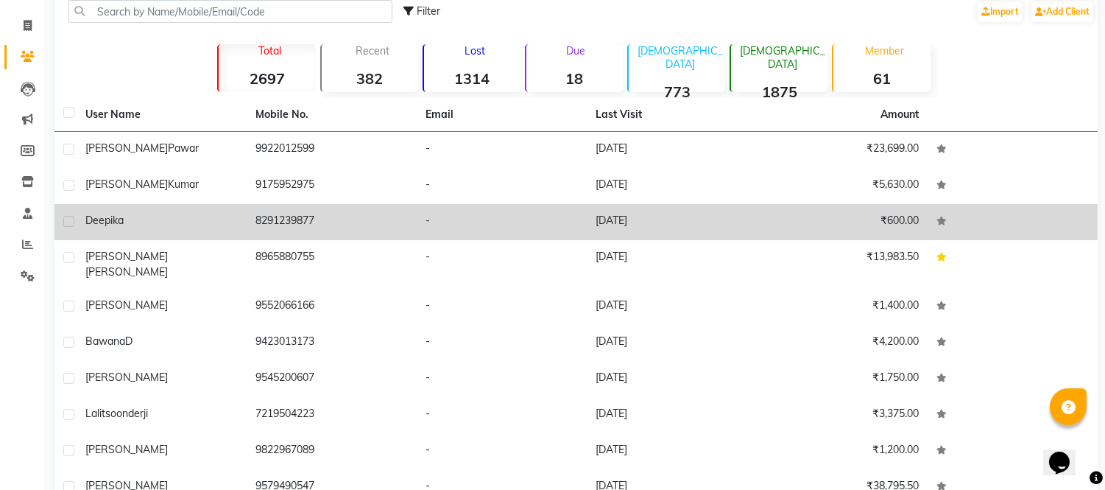
scroll to position [147, 0]
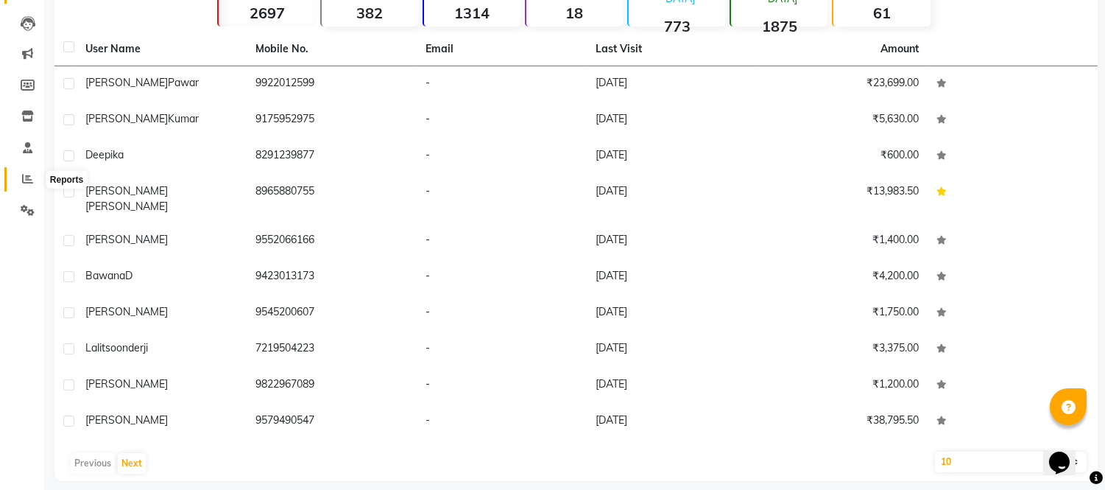
click at [24, 173] on icon at bounding box center [27, 178] width 11 height 11
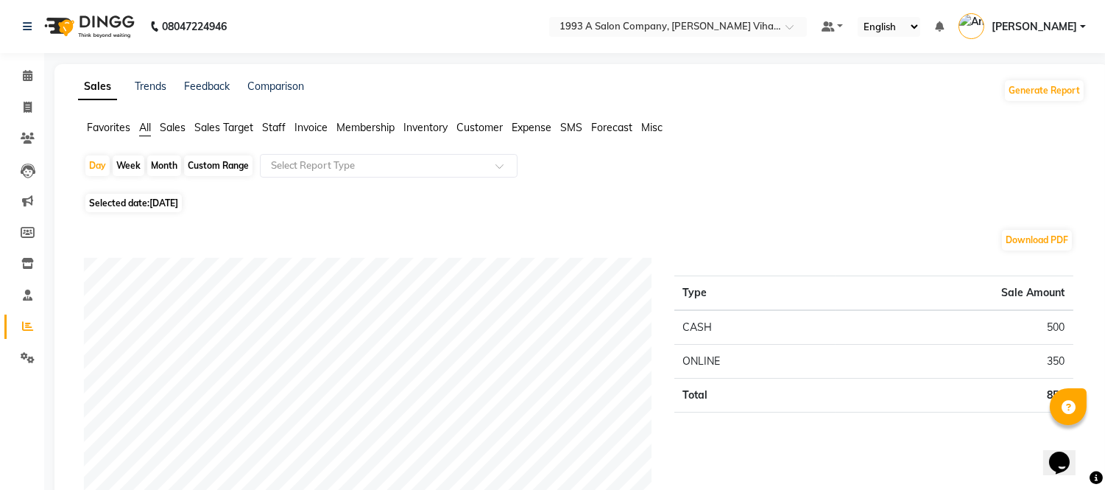
click at [170, 171] on div "Month" at bounding box center [164, 165] width 34 height 21
select select "9"
select select "2025"
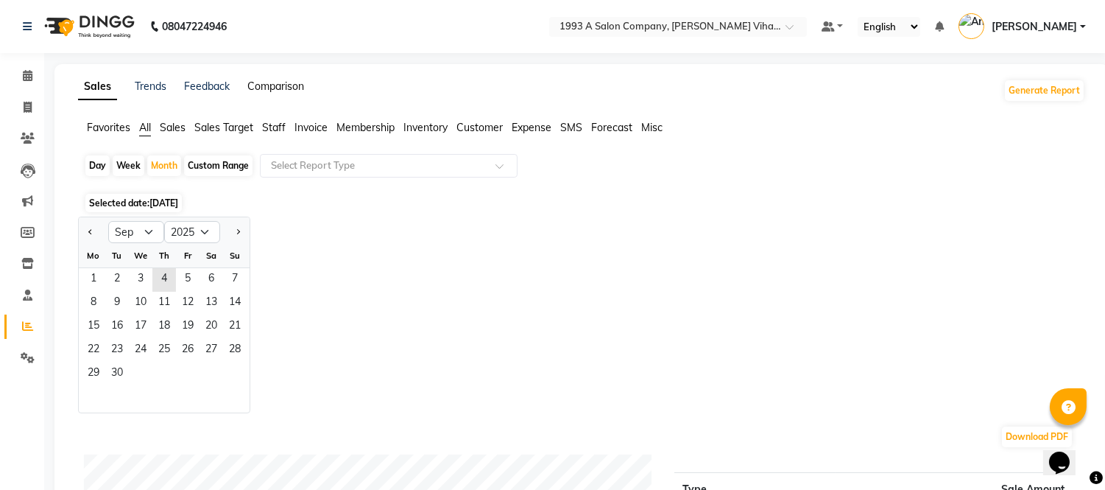
click at [258, 83] on link "Comparison" at bounding box center [275, 86] width 57 height 13
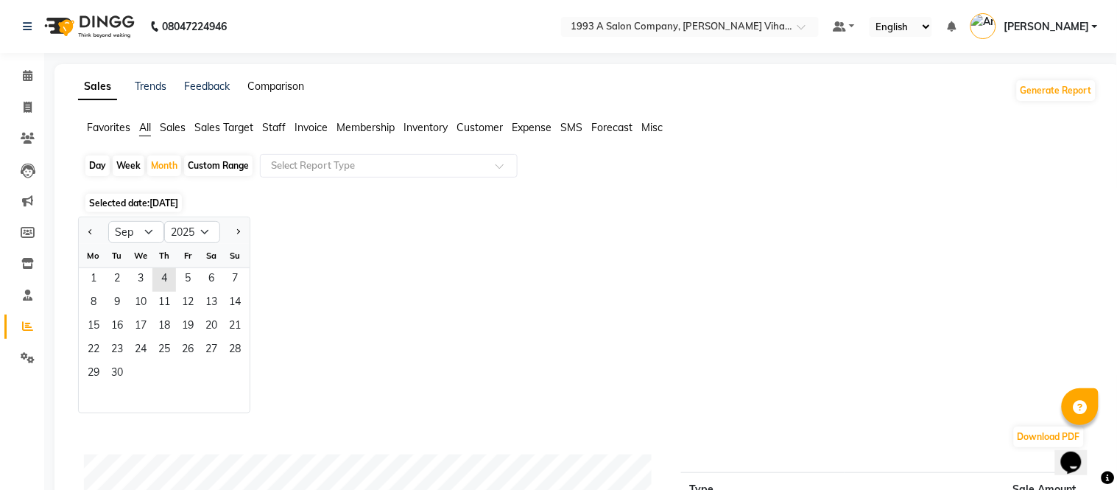
select select "single_date"
select select "single_date_dash"
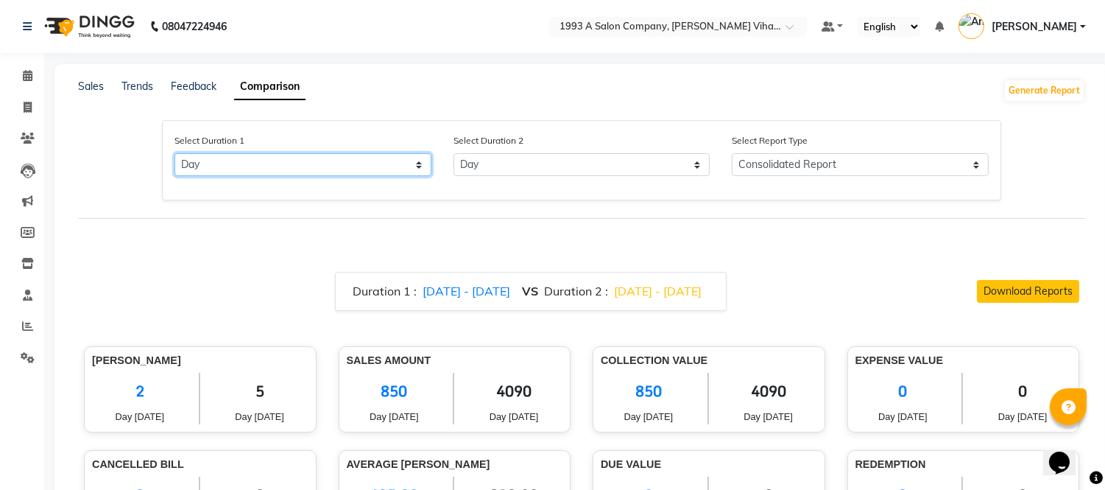
click at [331, 175] on select "Select Day Month Week Custom" at bounding box center [303, 164] width 257 height 23
select select "month"
click at [175, 153] on select "Select Day Month Week Custom" at bounding box center [303, 164] width 257 height 23
select select "9"
select select "2025"
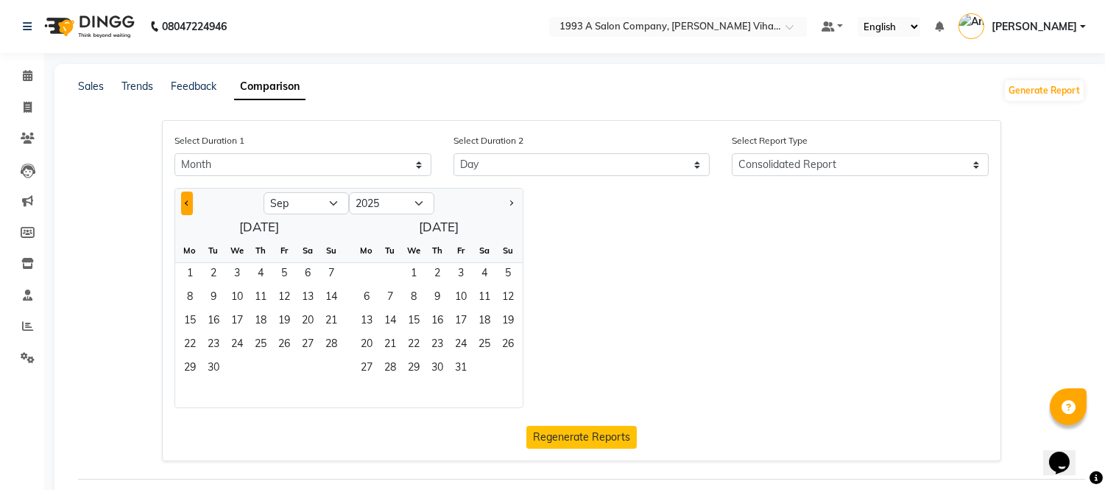
click at [185, 201] on span "Previous month" at bounding box center [187, 202] width 5 height 5
select select "8"
click at [374, 202] on select "2015 2016 2017 2018 2019 2020 2021 2022 2023 2024 2025 2026 2027 2028 2029 2030…" at bounding box center [391, 203] width 85 height 22
select select "2024"
click at [349, 192] on select "2015 2016 2017 2018 2019 2020 2021 2022 2023 2024 2025 2026 2027 2028 2029 2030…" at bounding box center [391, 203] width 85 height 22
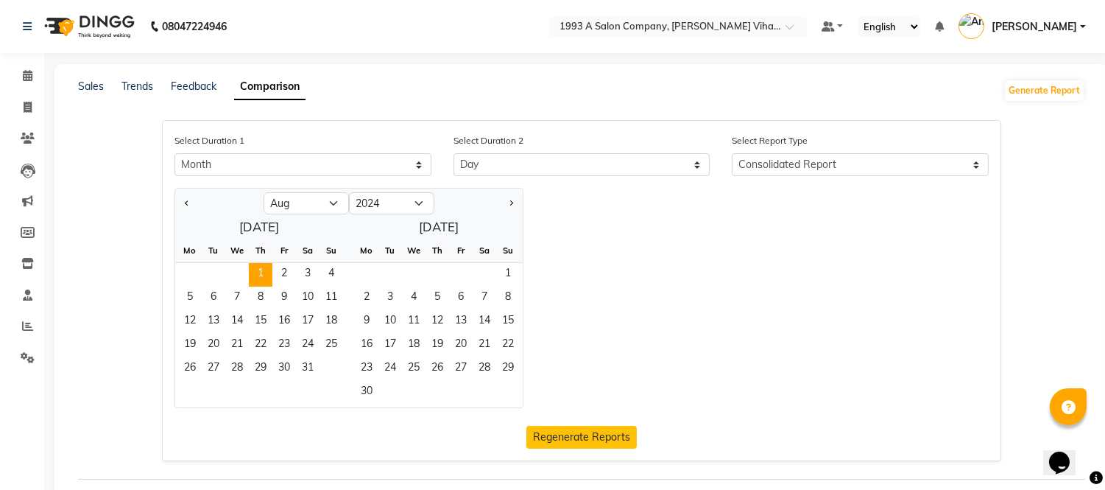
click at [255, 275] on span "1" at bounding box center [261, 275] width 24 height 24
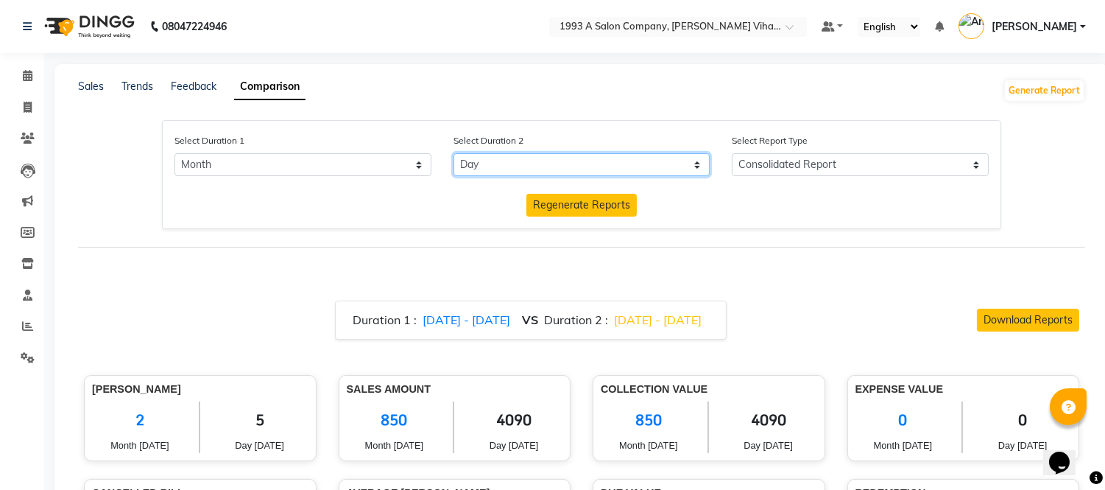
click at [578, 167] on select "Select Day Month Week Custom" at bounding box center [582, 164] width 257 height 23
select select "month_dash"
click at [454, 153] on select "Select Day Month Week Custom" at bounding box center [582, 164] width 257 height 23
select select "9"
select select "2025"
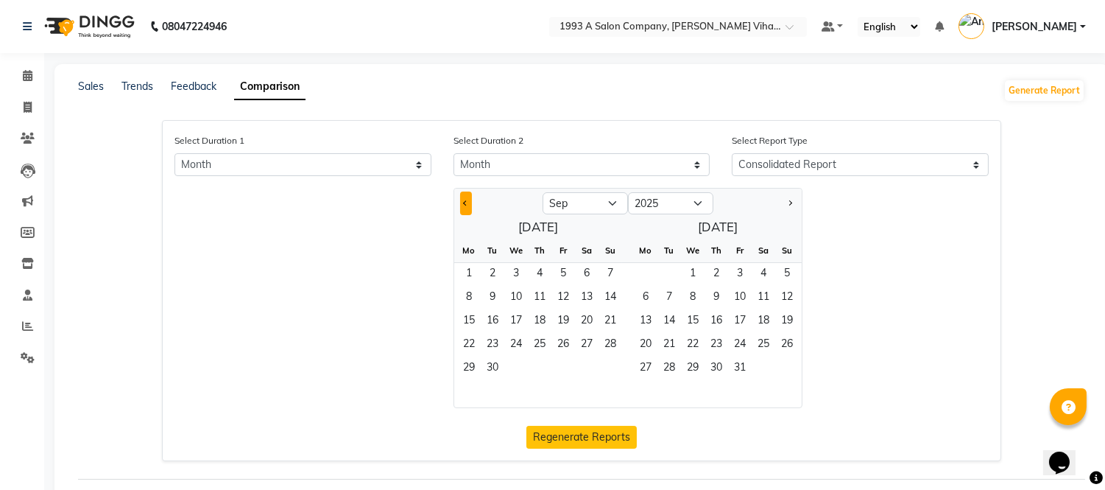
click at [471, 197] on button "Previous month" at bounding box center [466, 203] width 12 height 24
select select "8"
click at [572, 274] on span "1" at bounding box center [564, 275] width 24 height 24
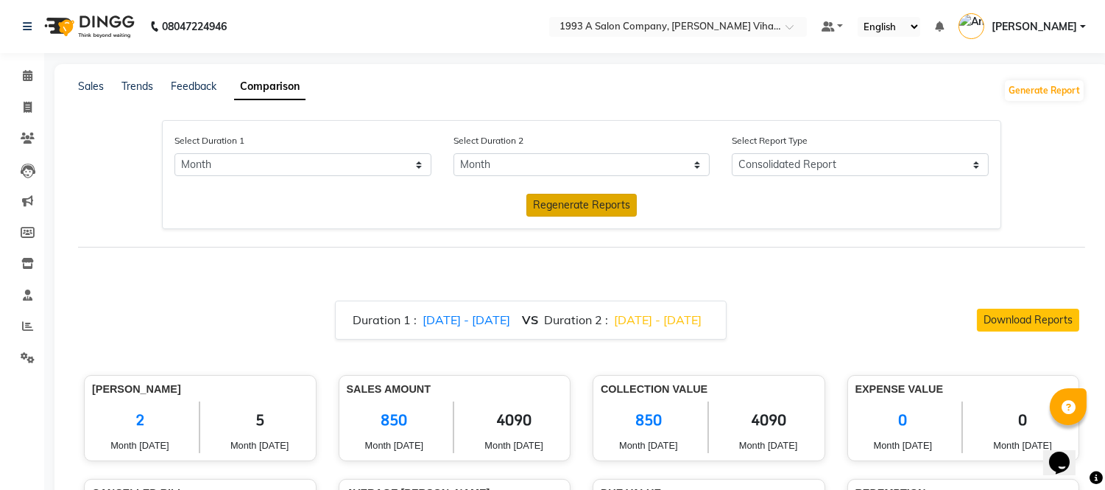
click at [615, 198] on span "Regenerate Reports" at bounding box center [581, 204] width 97 height 13
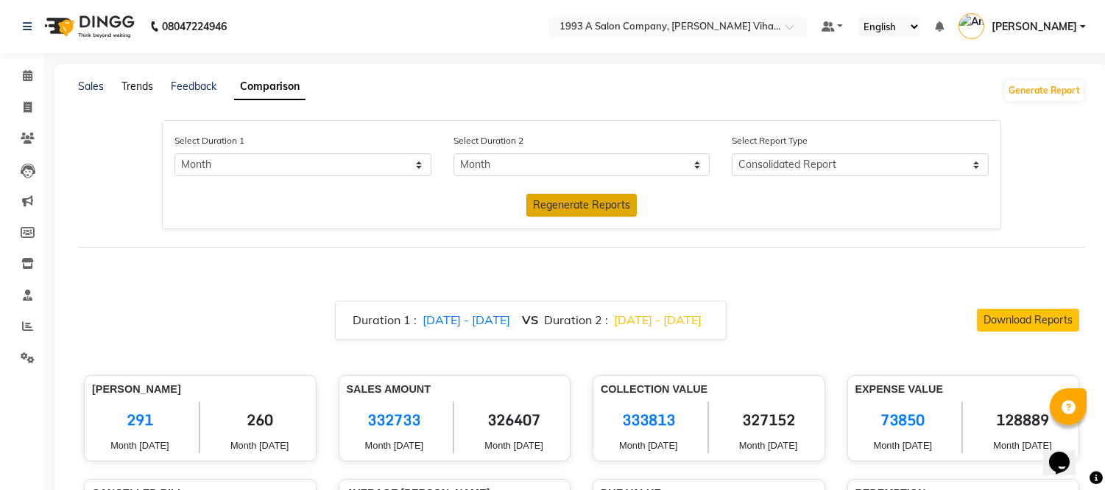
click at [142, 90] on link "Trends" at bounding box center [138, 86] width 32 height 13
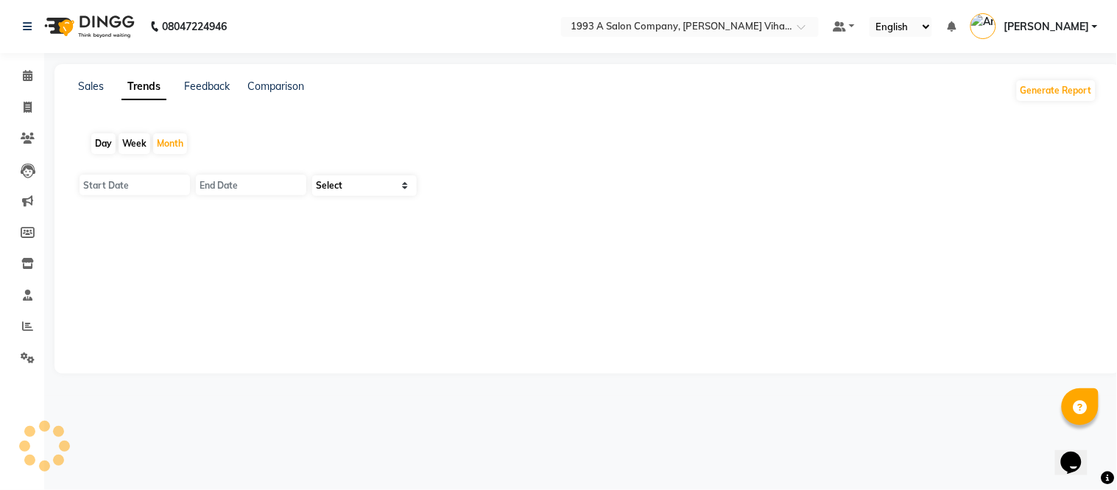
type input "[DATE]"
select select "by_client"
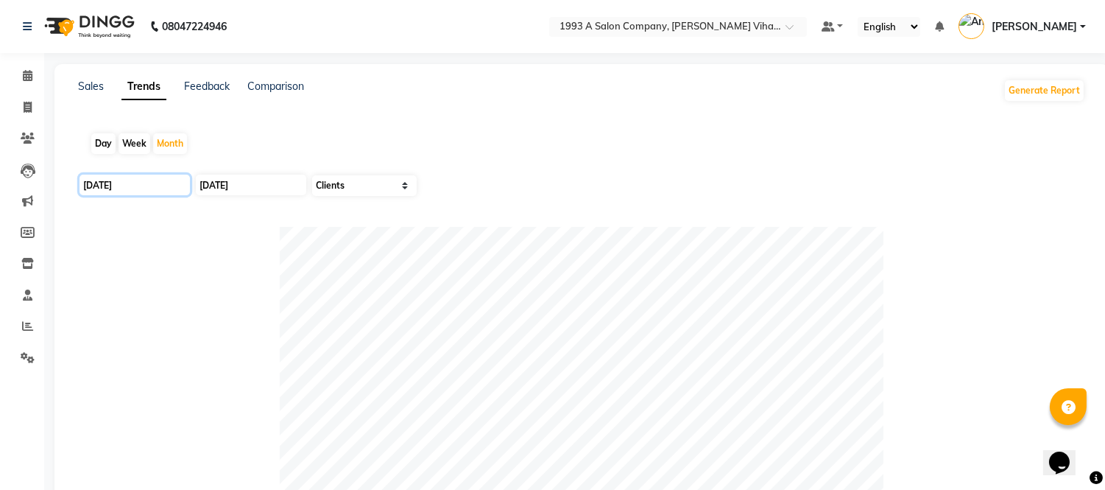
click at [138, 182] on input "[DATE]" at bounding box center [135, 185] width 110 height 21
select select "9"
select select "2025"
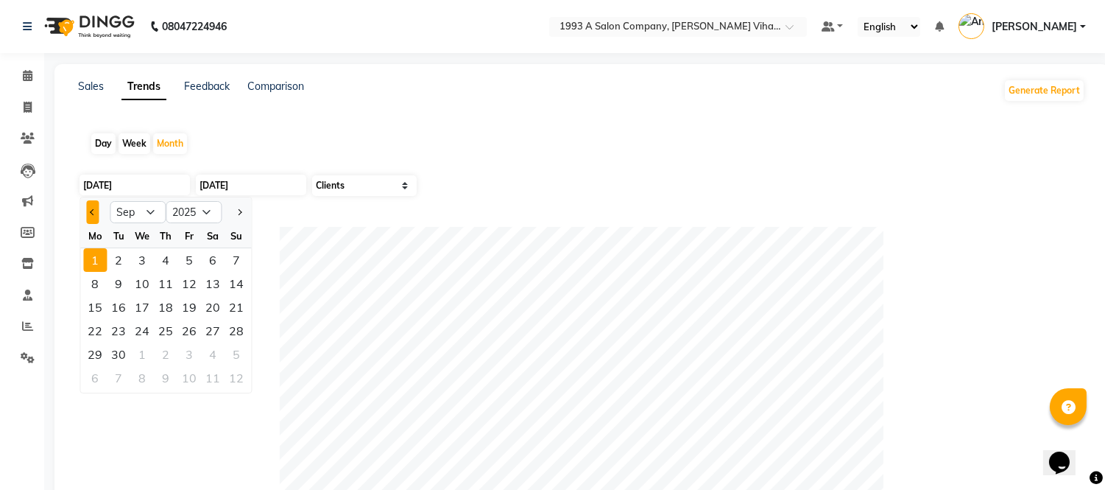
click at [92, 206] on button "Previous month" at bounding box center [92, 212] width 13 height 24
select select "8"
click at [195, 256] on div "1" at bounding box center [189, 260] width 24 height 24
type input "[DATE]"
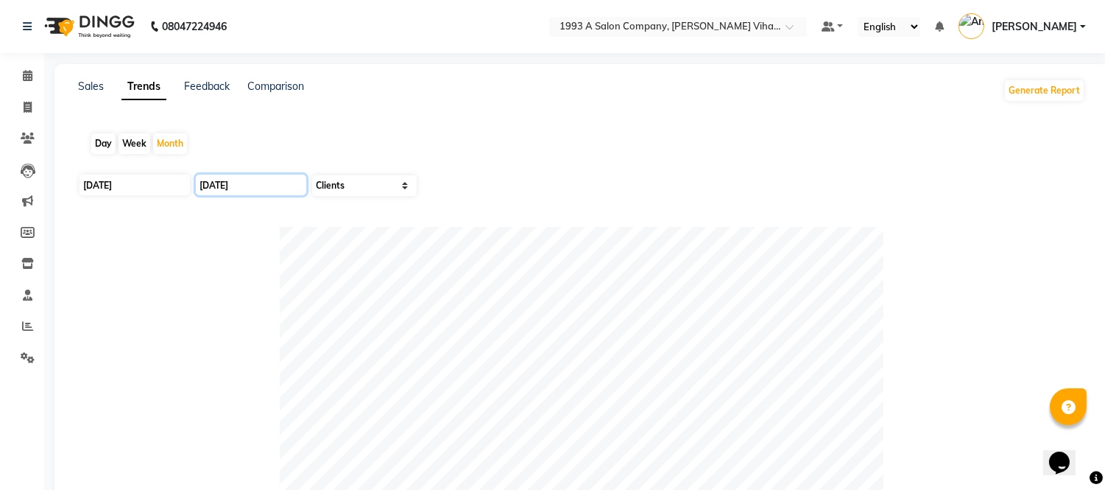
click at [239, 183] on input "[DATE]" at bounding box center [251, 185] width 110 height 21
select select "9"
select select "2025"
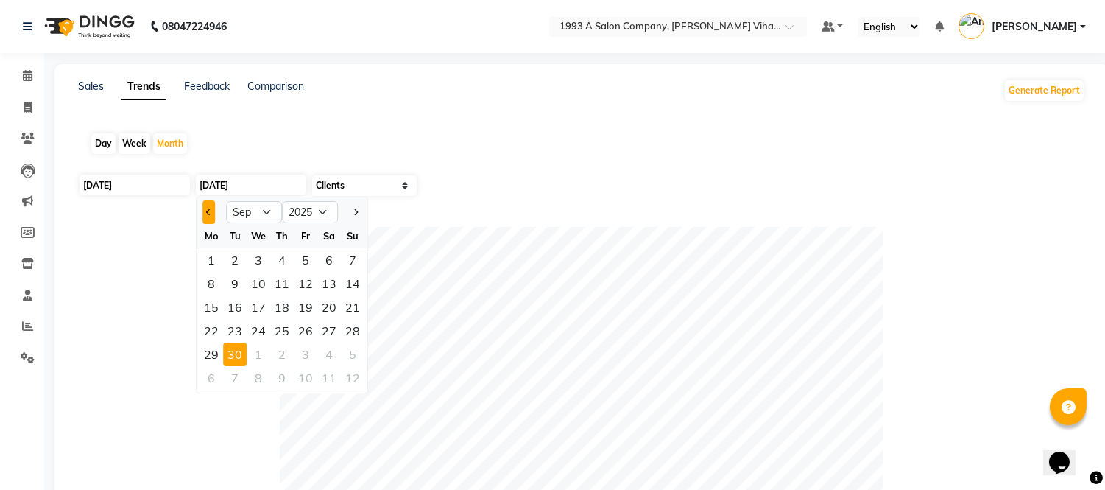
click at [204, 214] on button "Previous month" at bounding box center [209, 212] width 13 height 24
select select "8"
click at [135, 172] on app-trends "Day Week Month [DATE] [DATE] Jan Feb Mar Apr May Jun [DATE] Aug Sep Oct Nov [DA…" at bounding box center [581, 424] width 1025 height 609
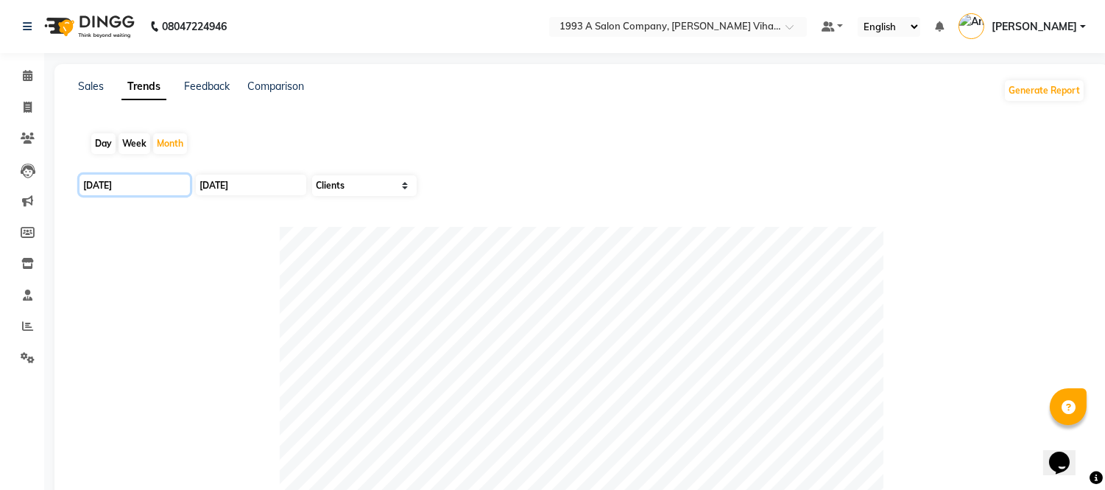
click at [127, 180] on input "[DATE]" at bounding box center [135, 185] width 110 height 21
select select "8"
select select "2025"
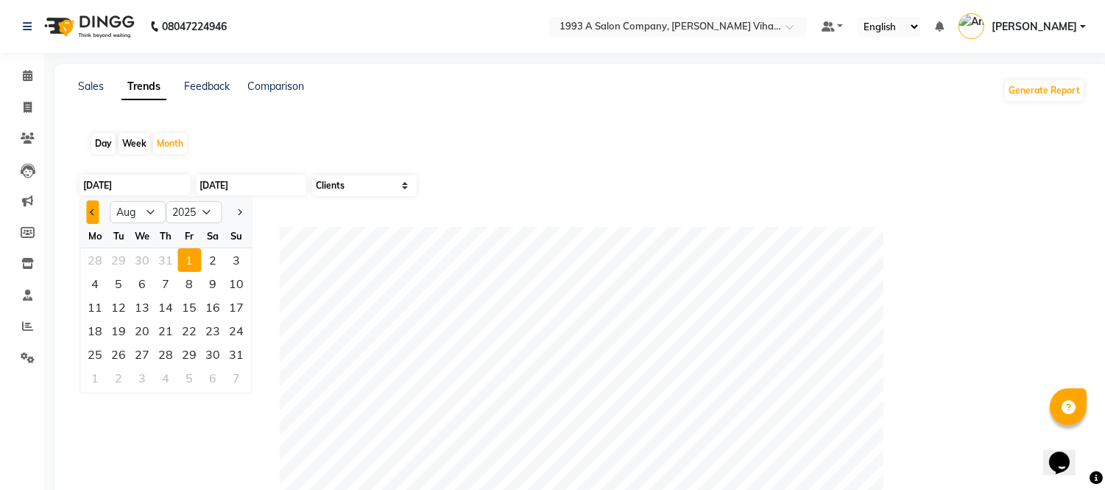
click at [88, 206] on button "Previous month" at bounding box center [92, 212] width 13 height 24
select select "7"
click at [111, 248] on div "1" at bounding box center [119, 260] width 24 height 24
type input "[DATE]"
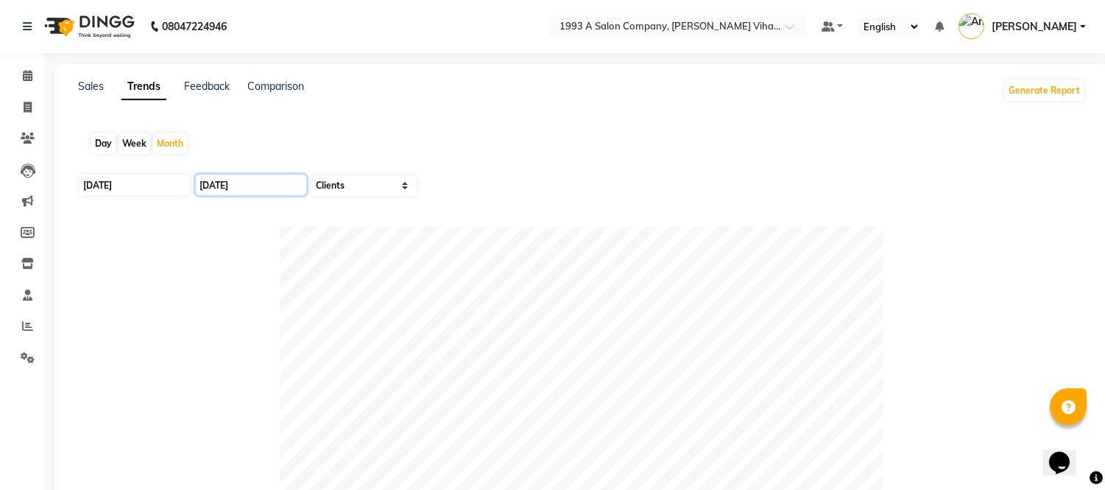
click at [206, 183] on input "[DATE]" at bounding box center [251, 185] width 110 height 21
select select "9"
select select "2025"
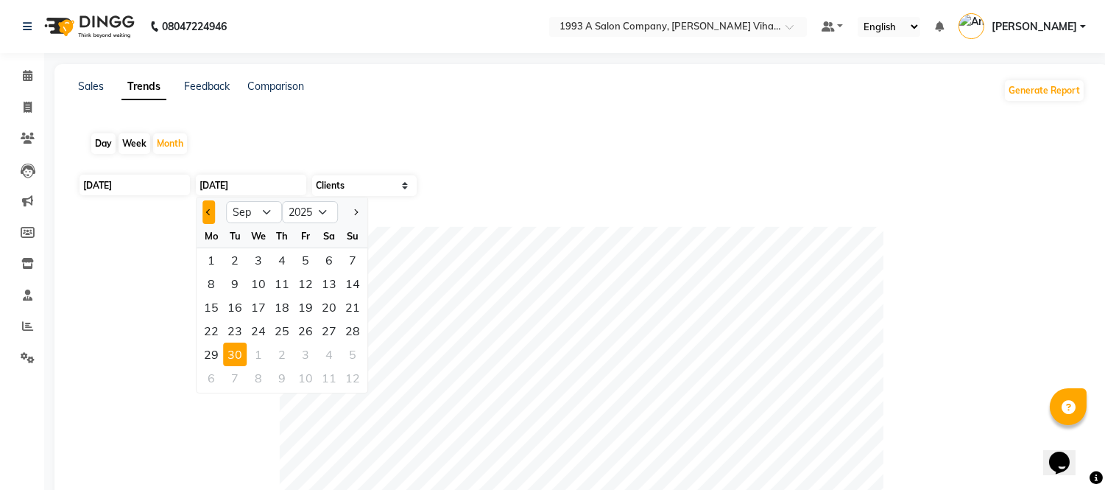
click at [206, 211] on button "Previous month" at bounding box center [209, 212] width 13 height 24
click at [351, 205] on button "Next month" at bounding box center [355, 212] width 13 height 24
select select "8"
click at [305, 258] on div "1" at bounding box center [306, 260] width 24 height 24
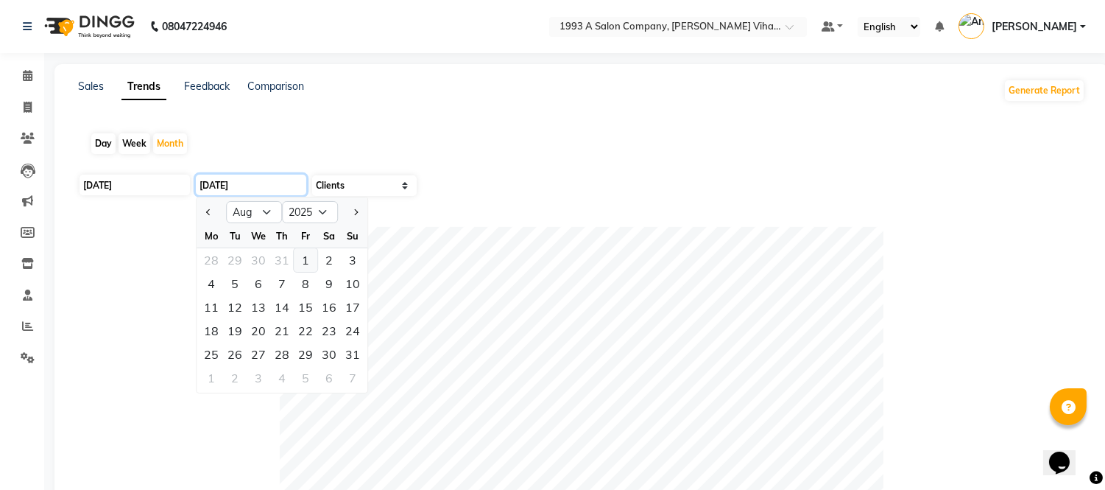
type input "[DATE]"
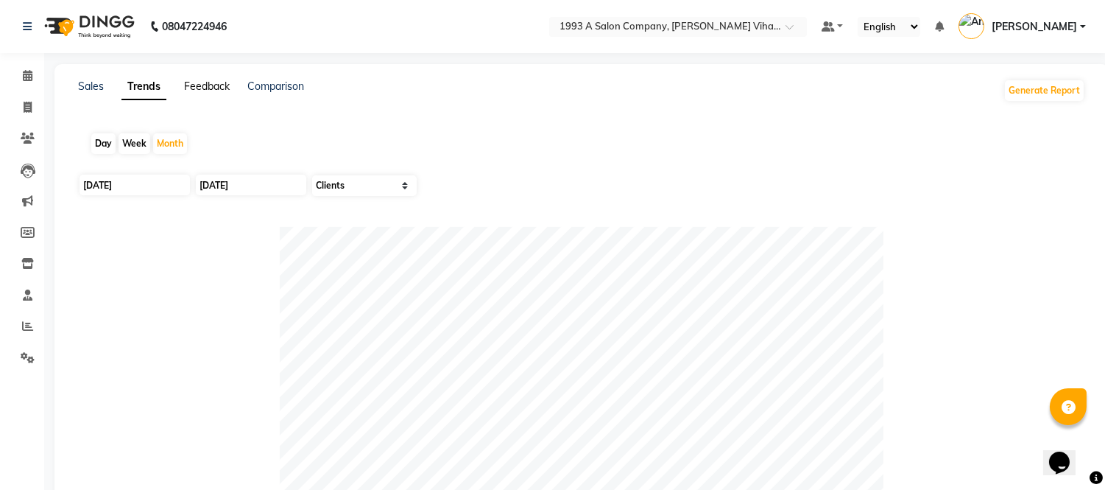
click at [219, 85] on link "Feedback" at bounding box center [207, 86] width 46 height 13
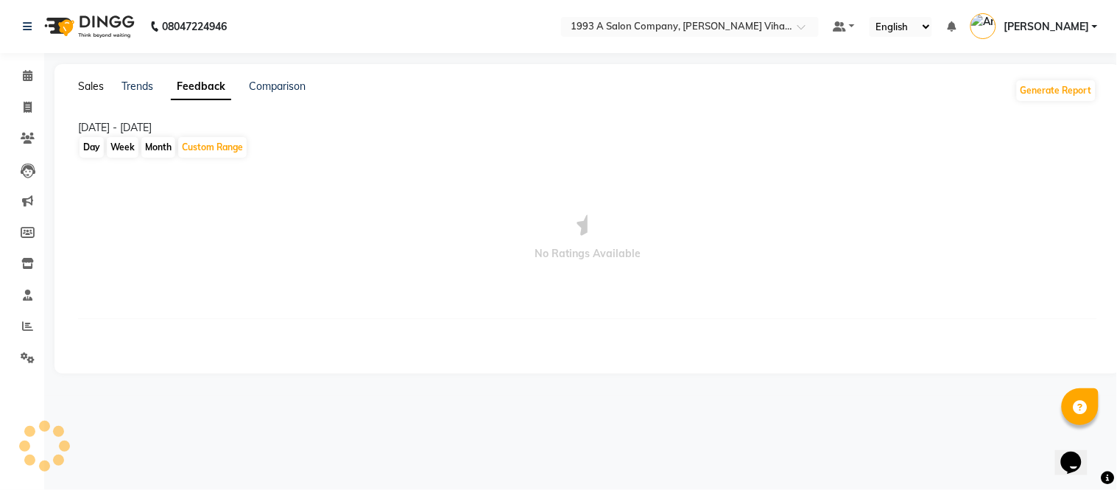
click at [85, 88] on link "Sales" at bounding box center [91, 86] width 26 height 13
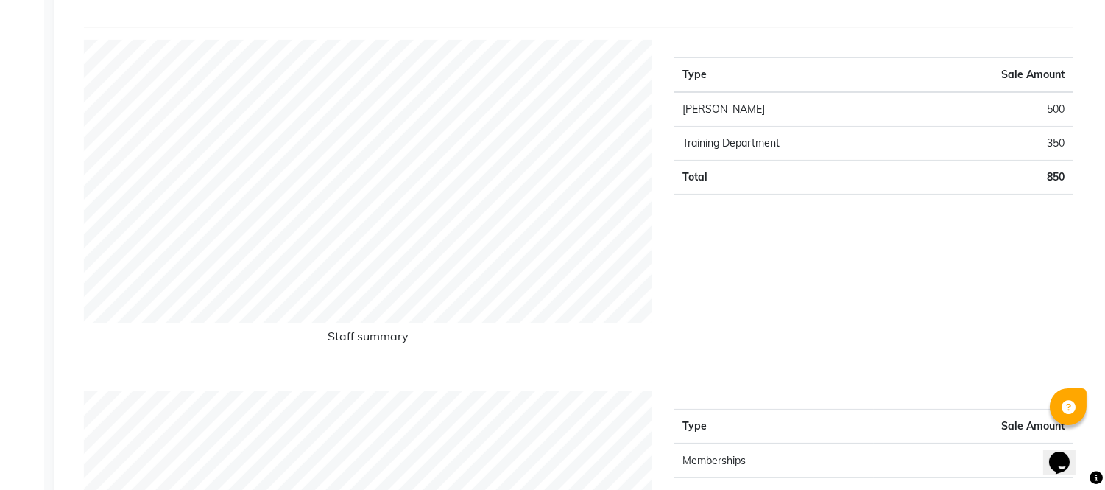
scroll to position [572, 0]
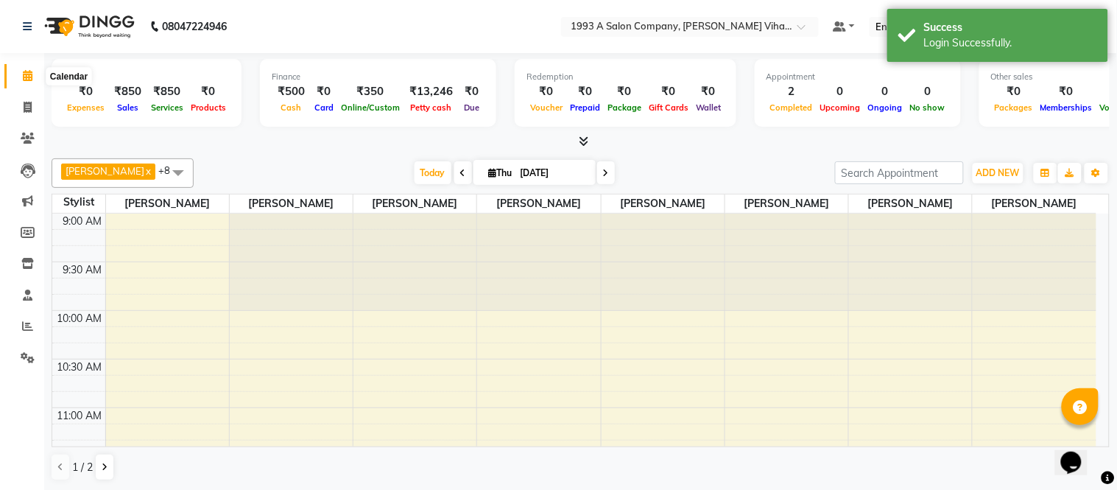
click at [29, 74] on icon at bounding box center [28, 75] width 10 height 11
drag, startPoint x: 19, startPoint y: 91, endPoint x: 24, endPoint y: 107, distance: 16.1
click at [23, 105] on li "Invoice" at bounding box center [22, 108] width 44 height 32
click at [30, 82] on span at bounding box center [28, 76] width 26 height 17
